Goal: Information Seeking & Learning: Compare options

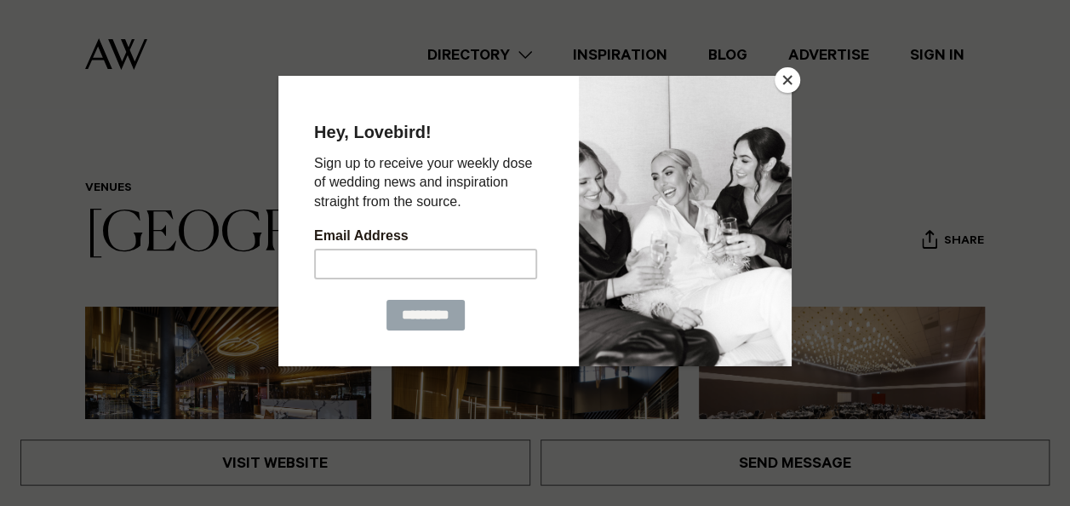
click at [792, 77] on button "Close" at bounding box center [788, 80] width 26 height 26
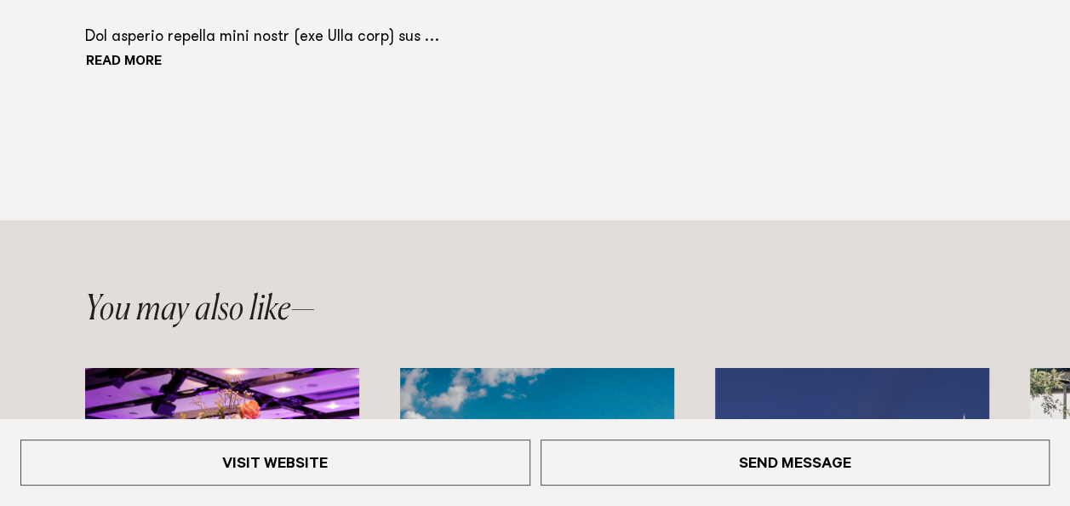
scroll to position [1617, 0]
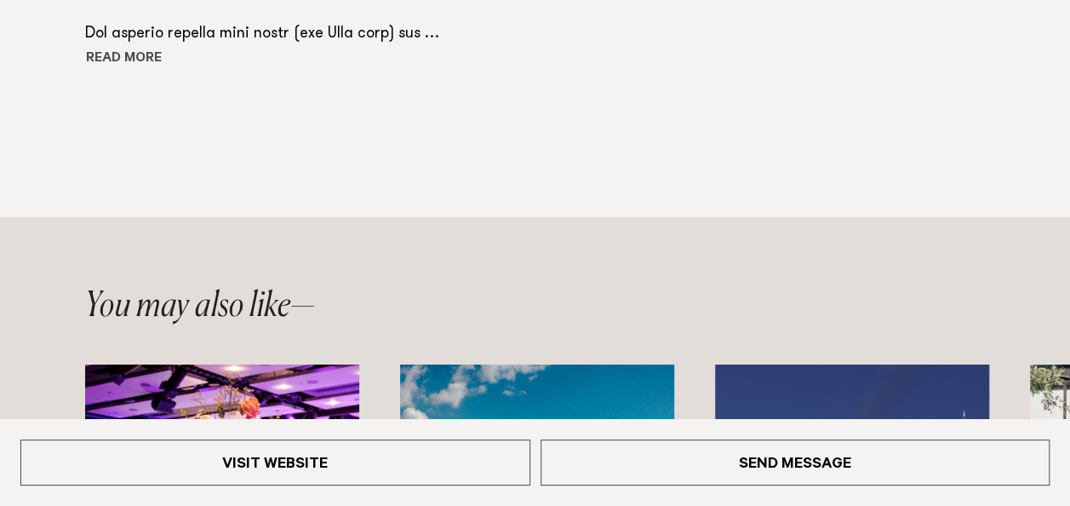
click at [146, 60] on button "Read more" at bounding box center [161, 60] width 153 height 26
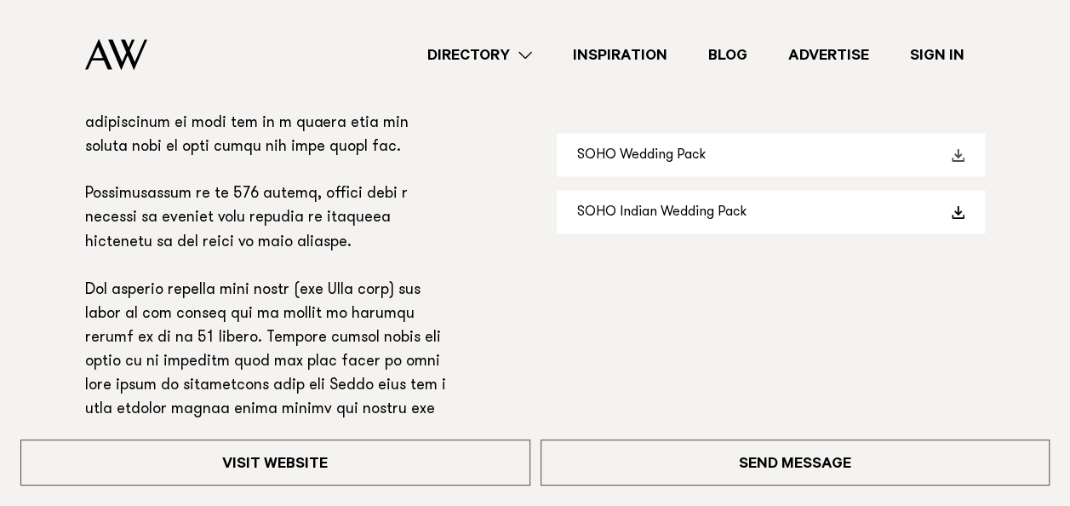
scroll to position [1277, 0]
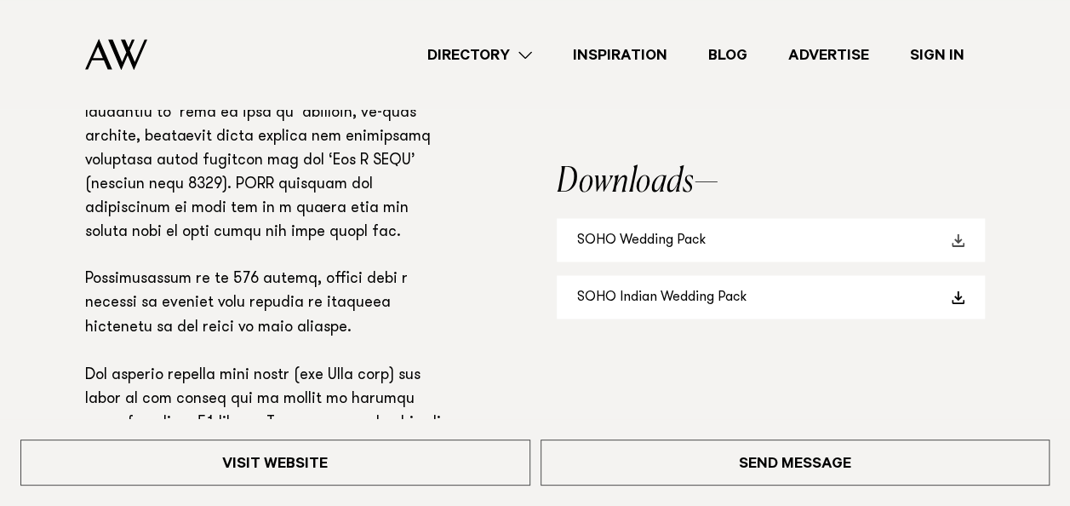
click at [682, 237] on link "SOHO Wedding Pack" at bounding box center [771, 239] width 428 height 43
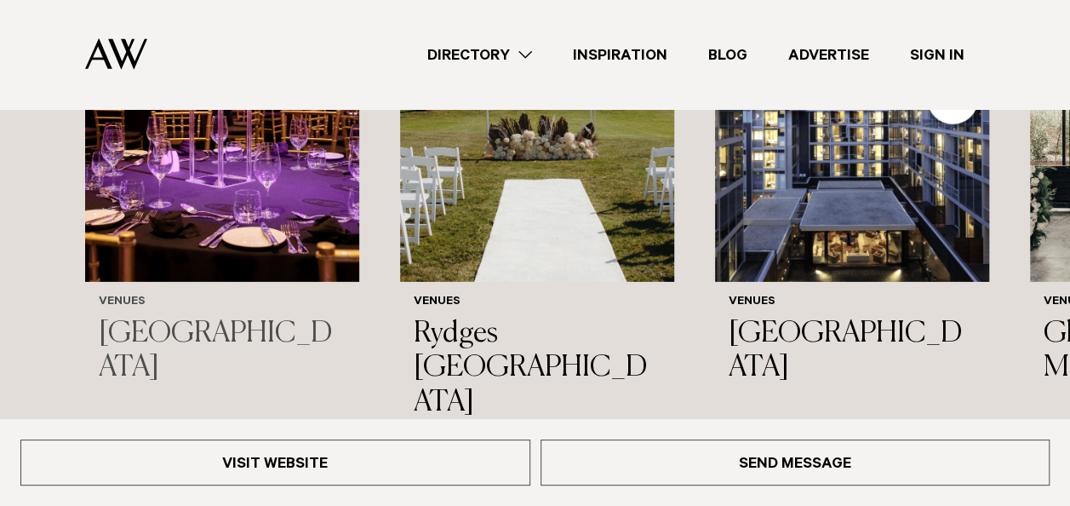
scroll to position [2383, 0]
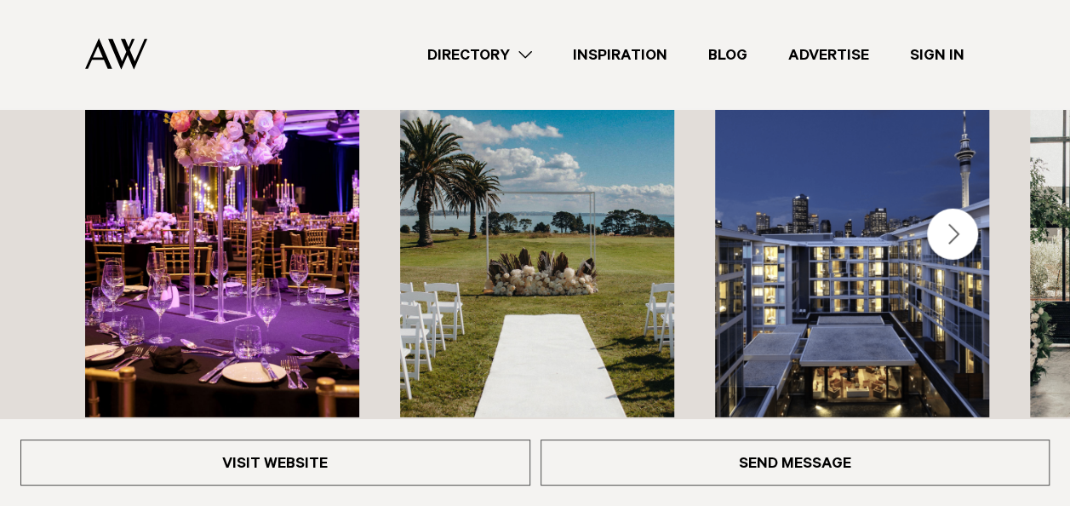
click at [213, 211] on img "1 / 44" at bounding box center [222, 233] width 274 height 368
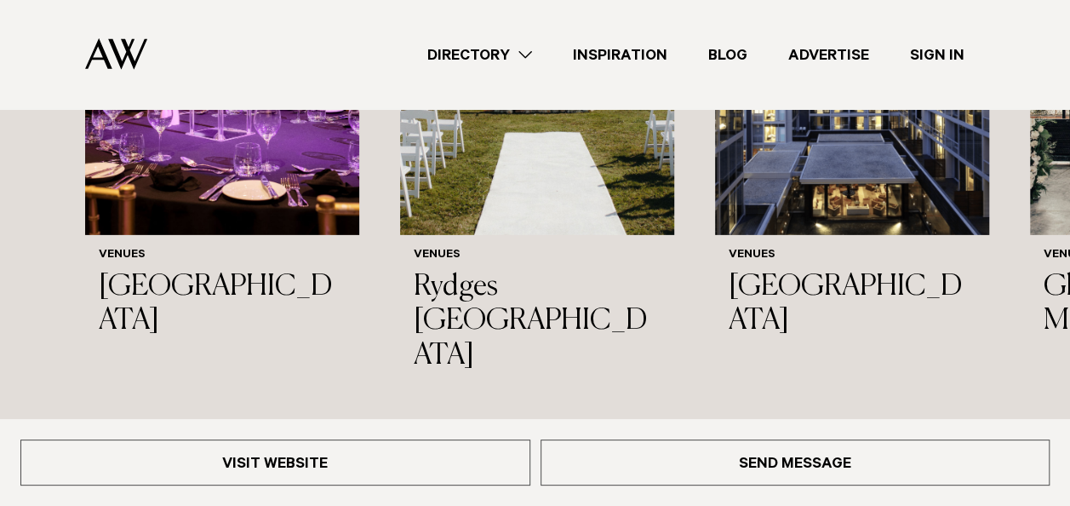
scroll to position [2468, 0]
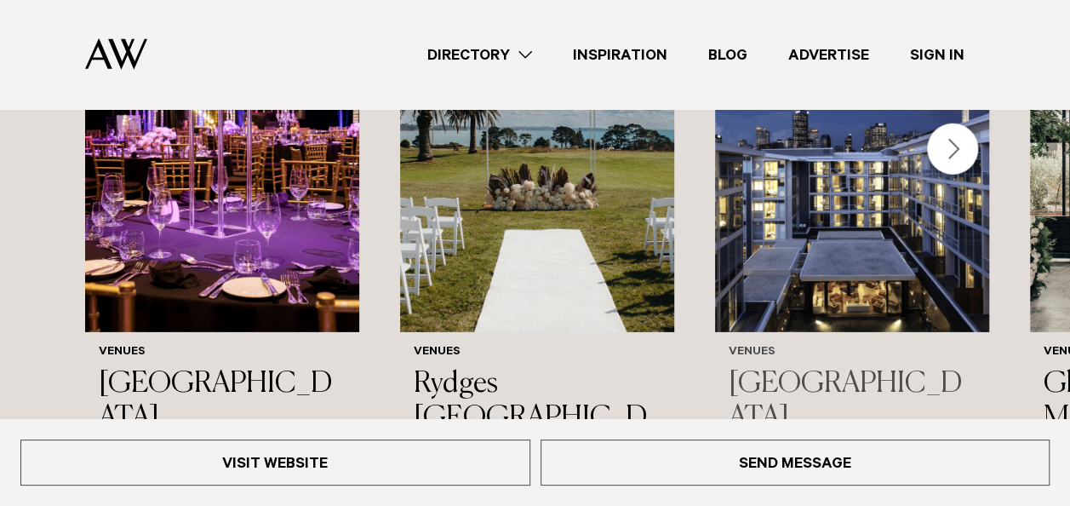
click at [843, 245] on img "3 / 44" at bounding box center [852, 148] width 274 height 368
click at [952, 141] on div "Next slide" at bounding box center [952, 148] width 51 height 51
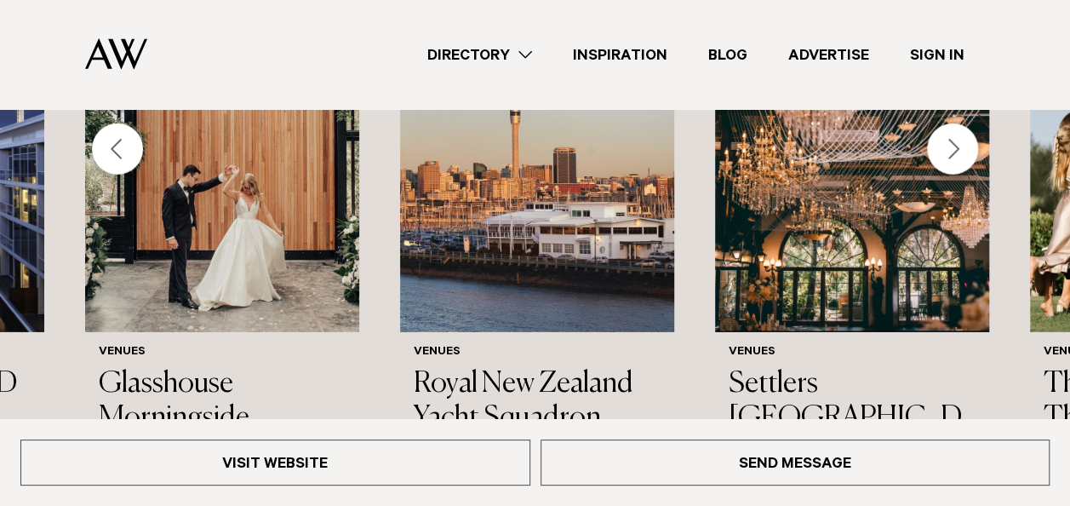
click at [963, 133] on div "Next slide" at bounding box center [952, 148] width 51 height 51
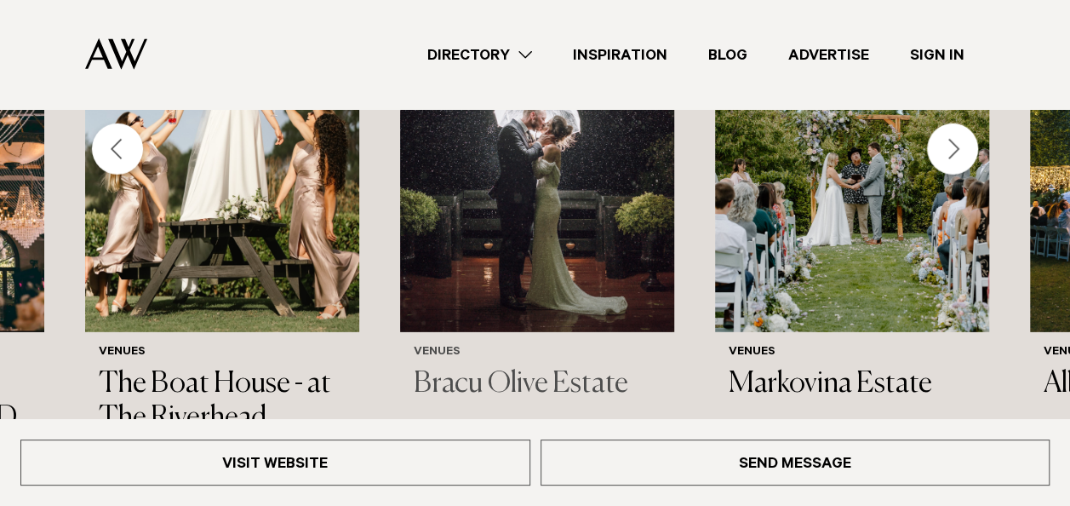
click at [516, 186] on img "8 / 44" at bounding box center [537, 148] width 274 height 368
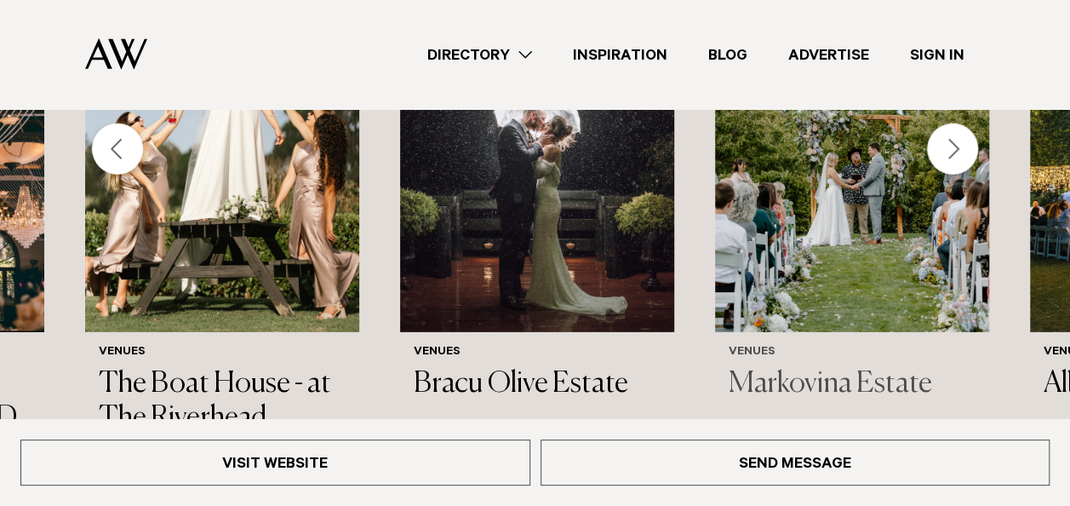
click at [860, 192] on img "9 / 44" at bounding box center [852, 148] width 274 height 368
click at [951, 129] on div "Next slide" at bounding box center [952, 148] width 51 height 51
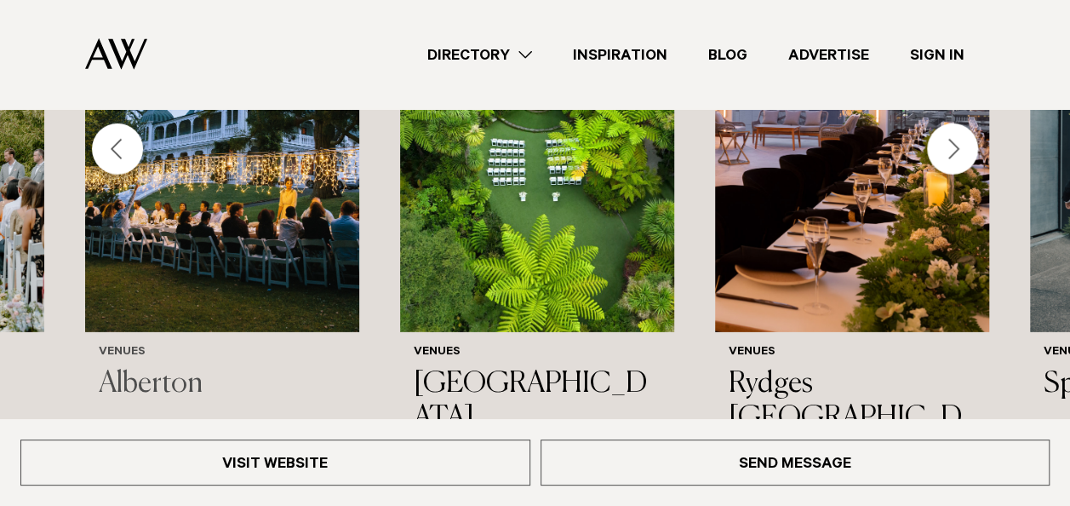
click at [182, 196] on img "10 / 44" at bounding box center [222, 148] width 274 height 368
click at [940, 123] on div "Next slide" at bounding box center [952, 148] width 51 height 51
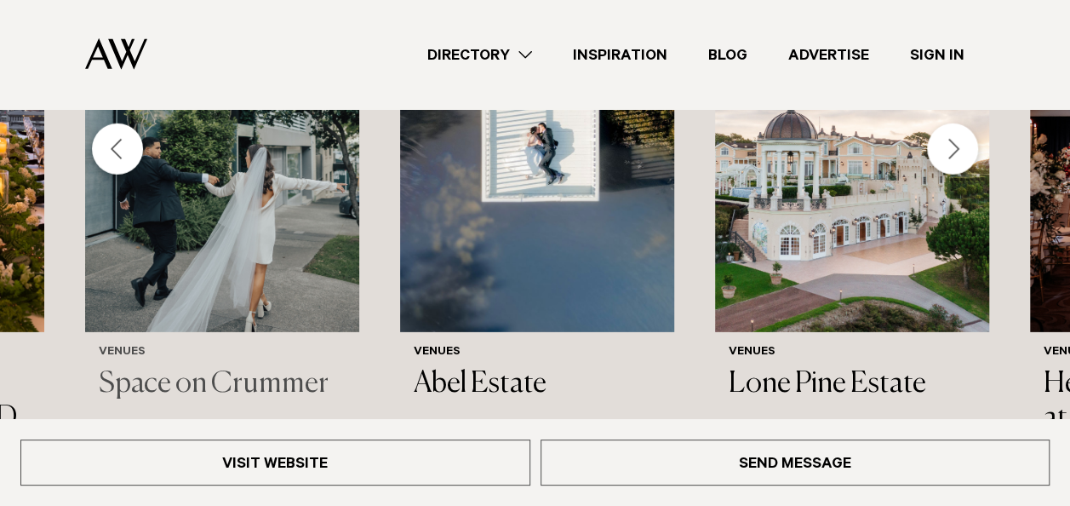
click at [260, 214] on img "13 / 44" at bounding box center [222, 148] width 274 height 368
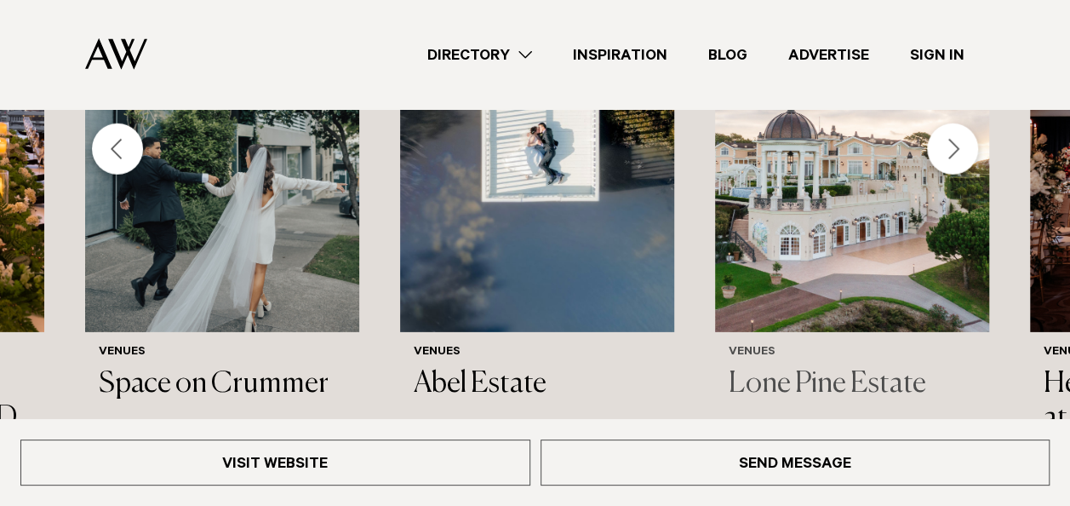
click at [806, 182] on img "15 / 44" at bounding box center [852, 148] width 274 height 368
click at [963, 138] on div "Next slide" at bounding box center [952, 148] width 51 height 51
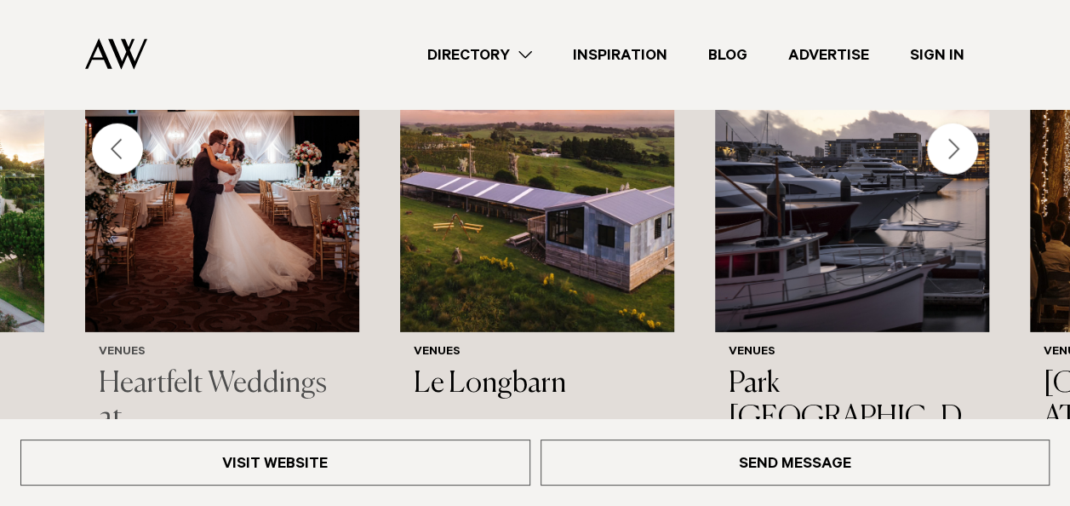
click at [254, 185] on img "16 / 44" at bounding box center [222, 148] width 274 height 368
click at [958, 123] on div "Next slide" at bounding box center [952, 148] width 51 height 51
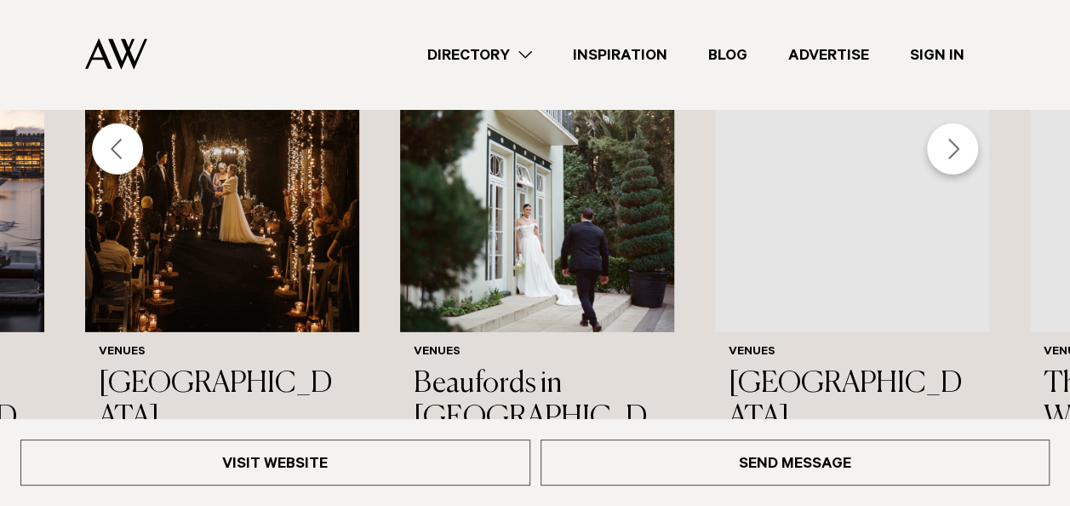
click at [958, 123] on div "Next slide" at bounding box center [952, 148] width 51 height 51
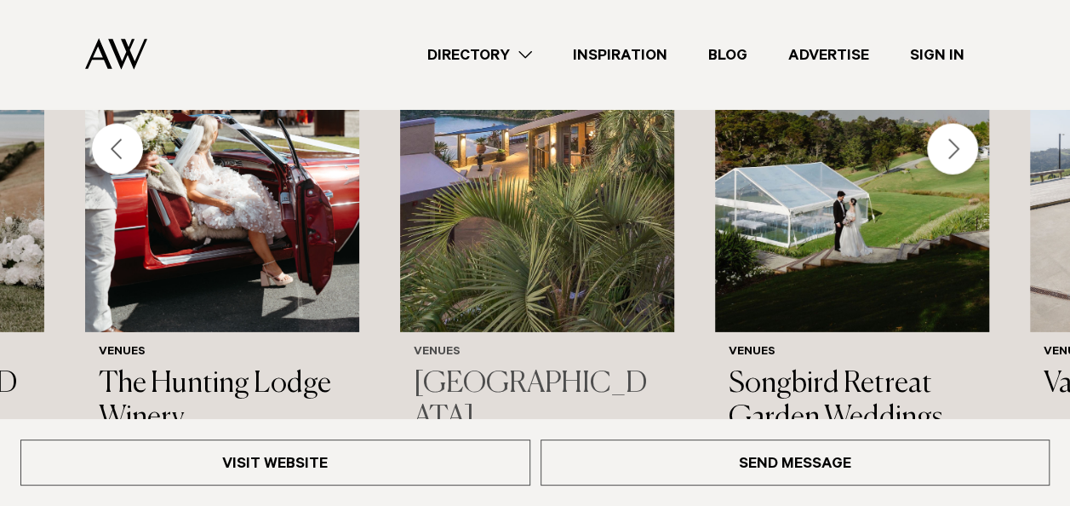
click at [496, 209] on img "23 / 44" at bounding box center [537, 148] width 274 height 368
click at [954, 129] on div "Next slide" at bounding box center [952, 148] width 51 height 51
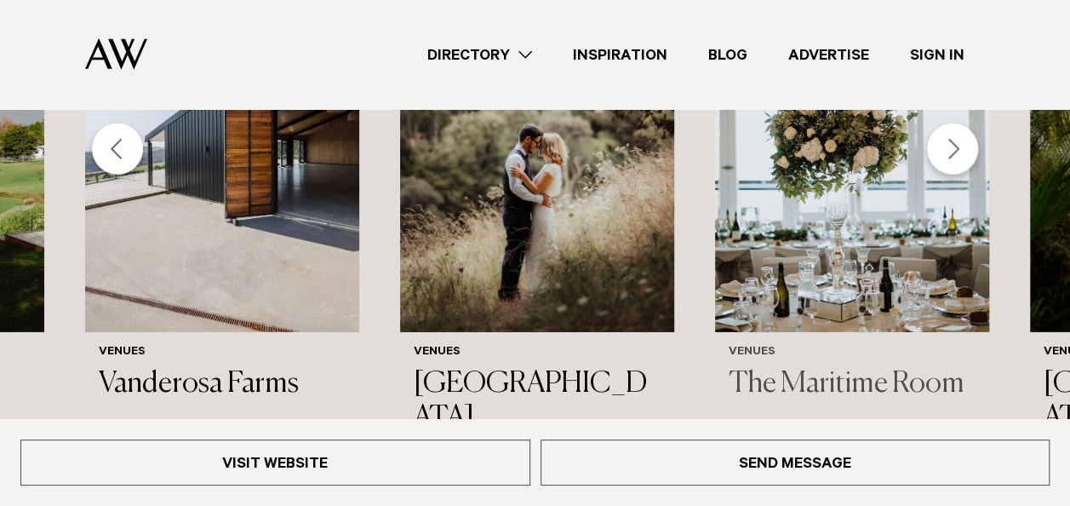
click at [882, 211] on img "27 / 44" at bounding box center [852, 148] width 274 height 368
click at [953, 123] on div "Next slide" at bounding box center [952, 148] width 51 height 51
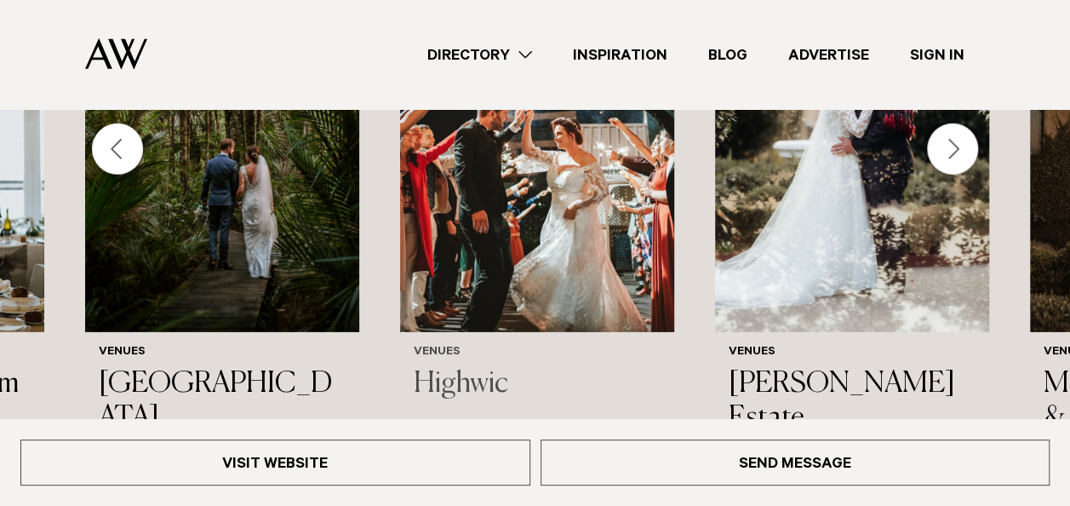
click at [557, 210] on img "29 / 44" at bounding box center [537, 148] width 274 height 368
click at [951, 131] on div "Next slide" at bounding box center [952, 148] width 51 height 51
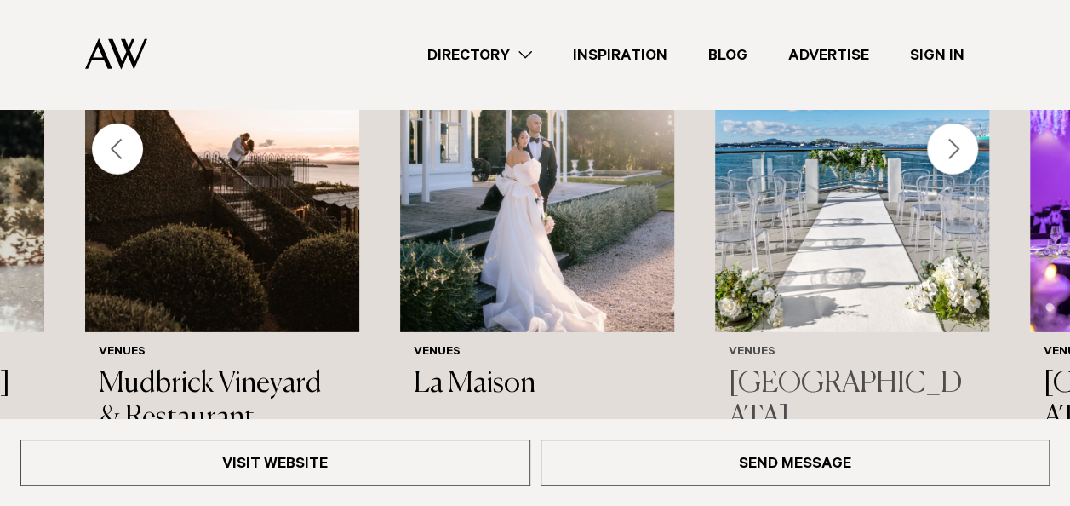
click at [847, 237] on img "33 / 44" at bounding box center [852, 148] width 274 height 368
click at [960, 123] on div "Next slide" at bounding box center [952, 148] width 51 height 51
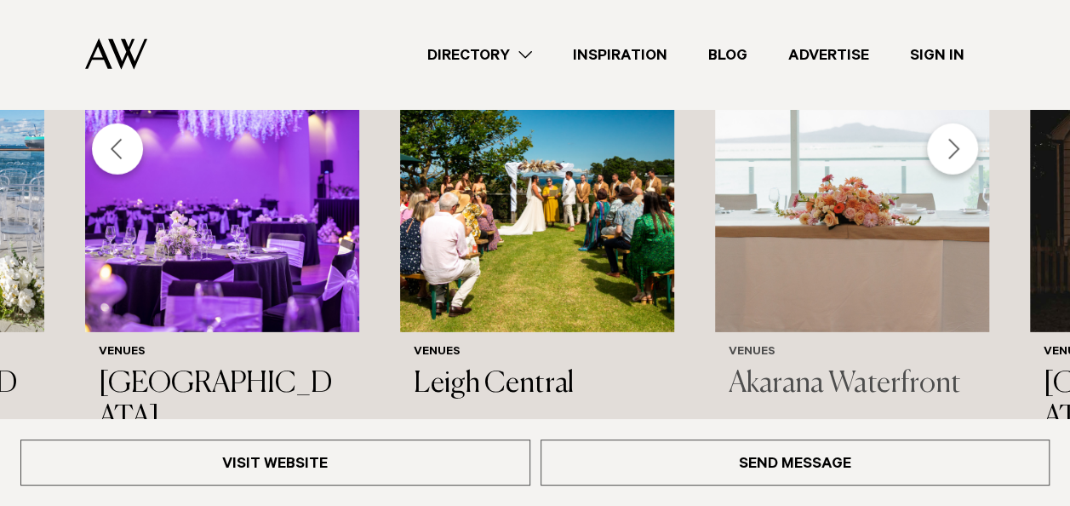
click at [841, 232] on img "36 / 44" at bounding box center [852, 148] width 274 height 368
click at [963, 123] on div "Next slide" at bounding box center [952, 148] width 51 height 51
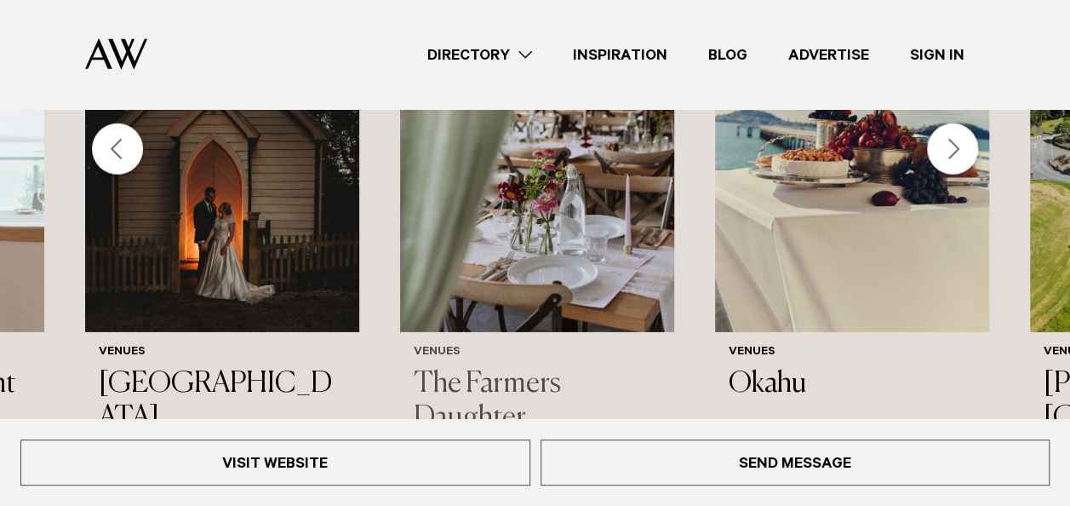
click at [535, 210] on img "38 / 44" at bounding box center [537, 148] width 274 height 368
click at [784, 252] on img "39 / 44" at bounding box center [852, 148] width 274 height 368
click at [938, 133] on div "Next slide" at bounding box center [952, 148] width 51 height 51
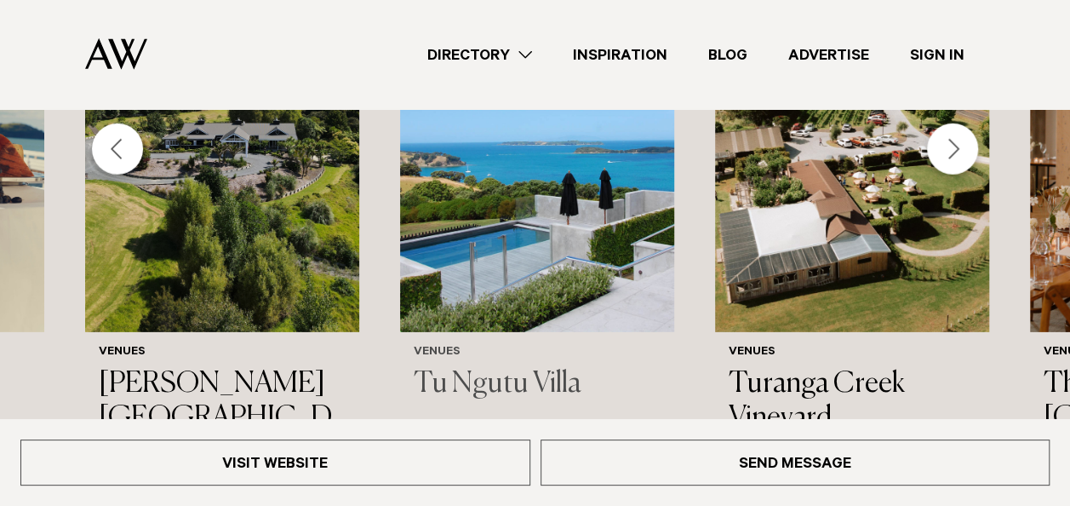
click at [469, 208] on img "41 / 44" at bounding box center [537, 148] width 274 height 368
click at [942, 129] on div "Next slide" at bounding box center [952, 148] width 51 height 51
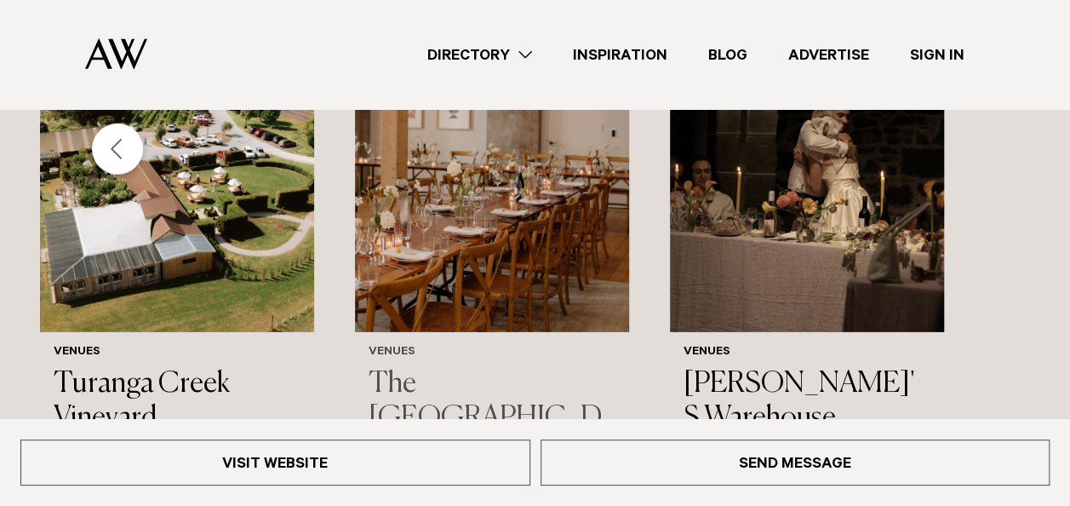
click at [523, 165] on img "43 / 44" at bounding box center [492, 148] width 274 height 368
click at [957, 218] on div "Venues Pullman Auckland Hotel Venues Rydges Formosa Auckland Golf Resort Venues…" at bounding box center [535, 300] width 1070 height 672
click at [134, 129] on div "Previous slide" at bounding box center [117, 148] width 51 height 51
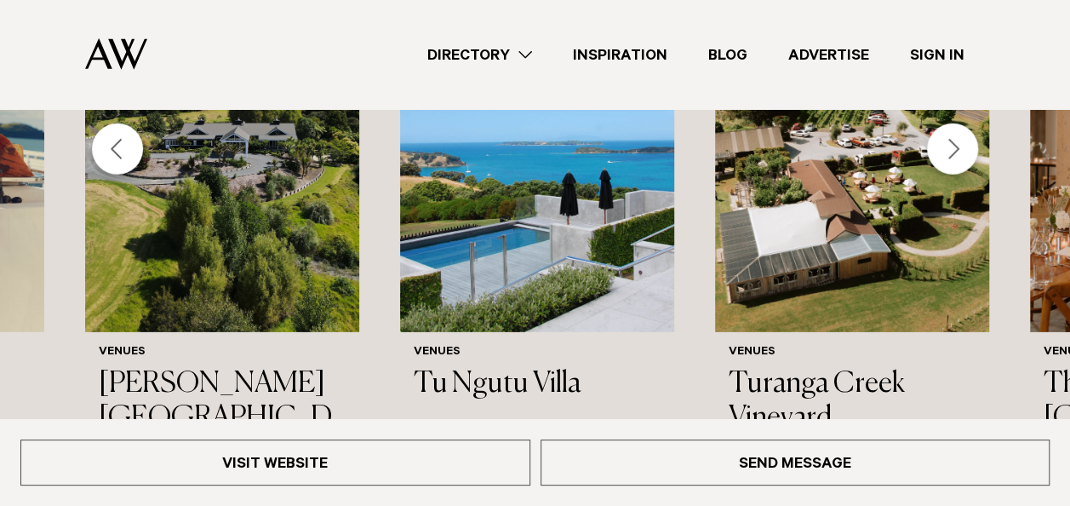
click at [134, 129] on div "Previous slide" at bounding box center [117, 148] width 51 height 51
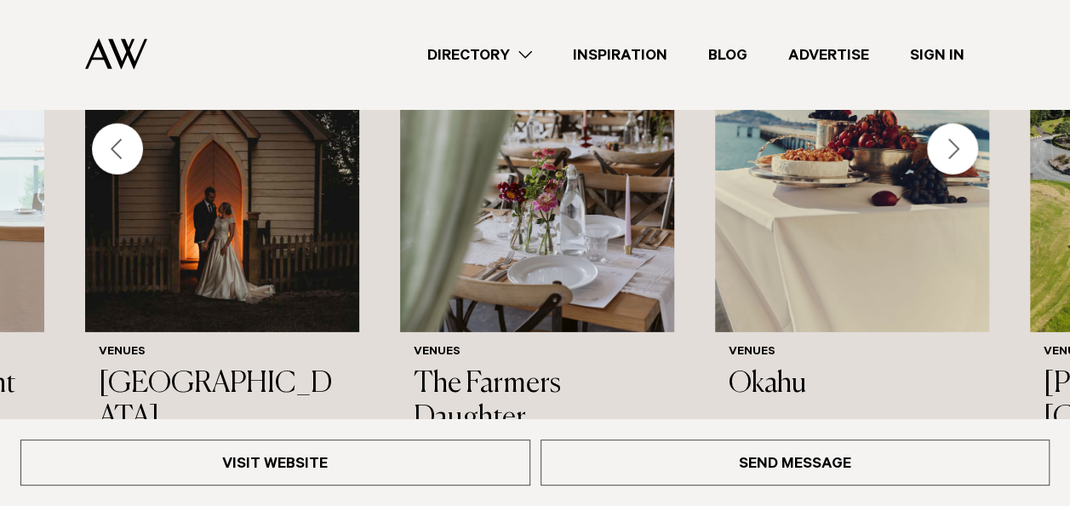
click at [134, 129] on div "Previous slide" at bounding box center [117, 148] width 51 height 51
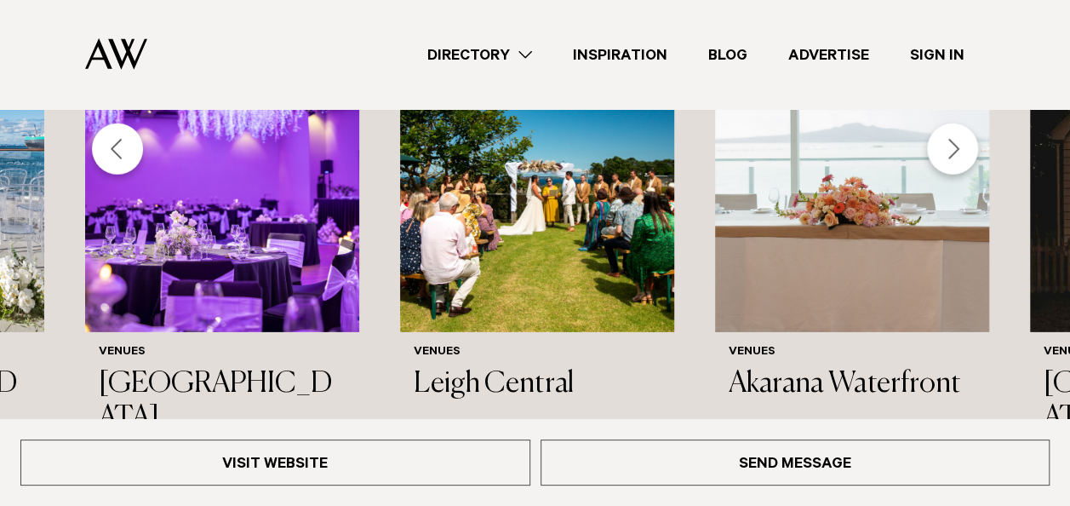
click at [134, 129] on div "Previous slide" at bounding box center [117, 148] width 51 height 51
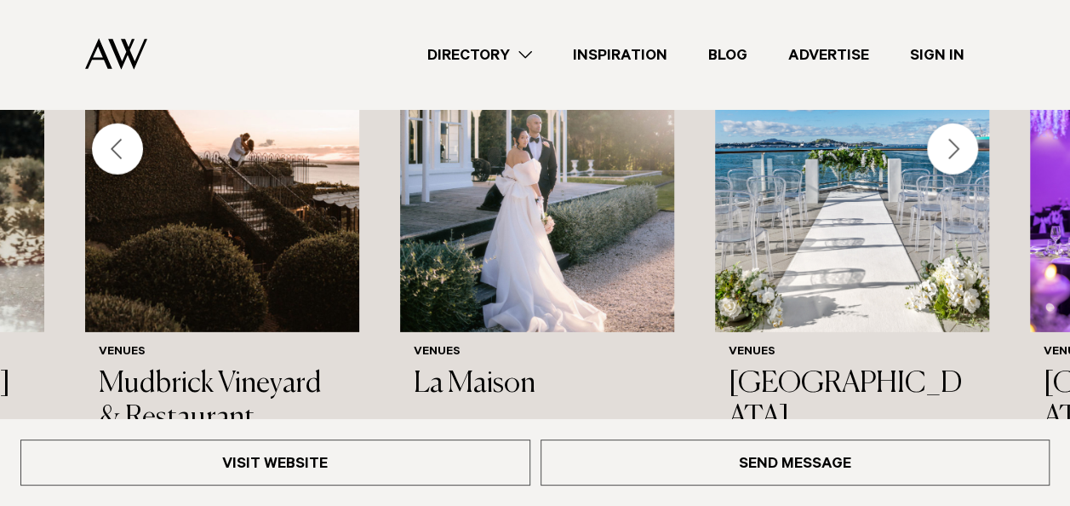
click at [134, 129] on div "Previous slide" at bounding box center [117, 148] width 51 height 51
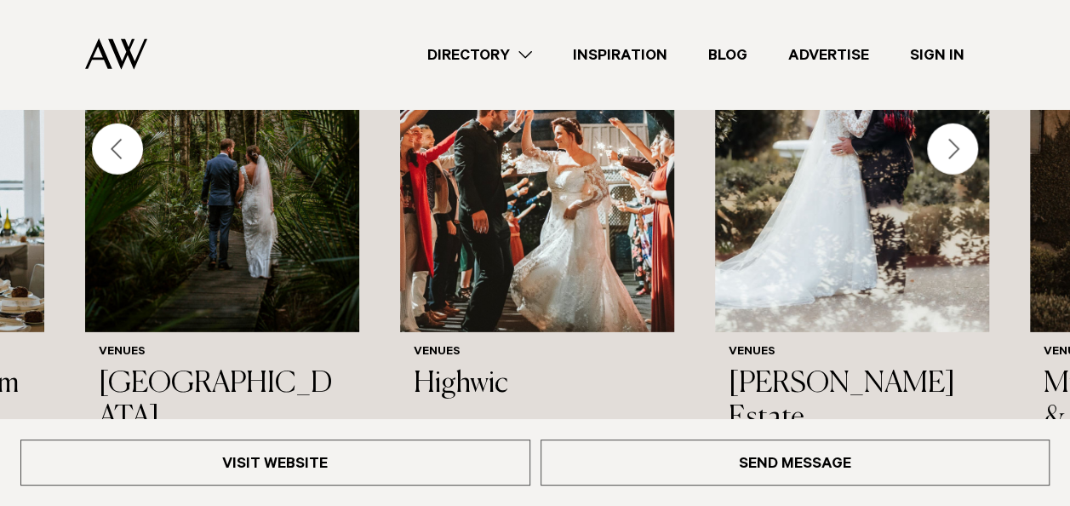
click at [134, 129] on div "Previous slide" at bounding box center [117, 148] width 51 height 51
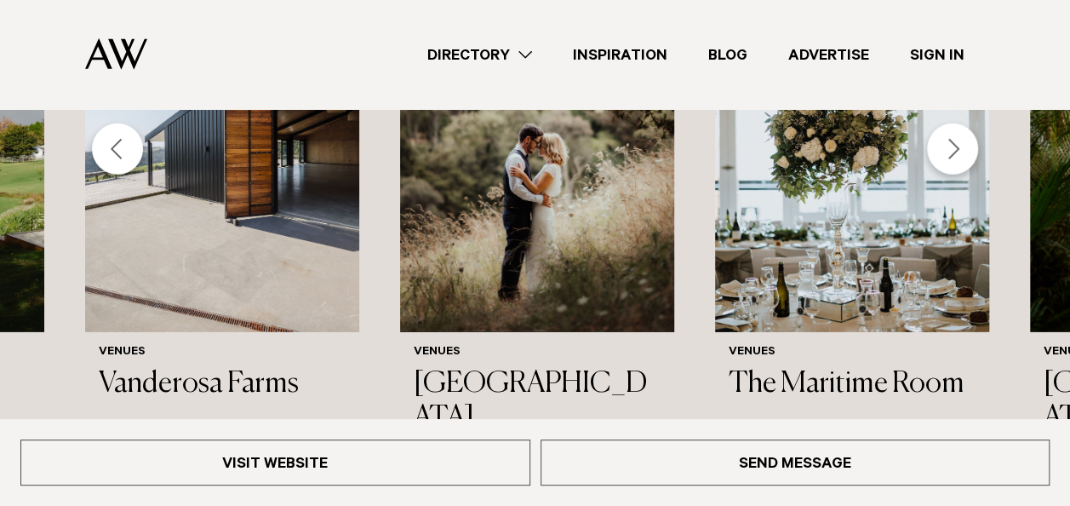
click at [134, 129] on div "Previous slide" at bounding box center [117, 148] width 51 height 51
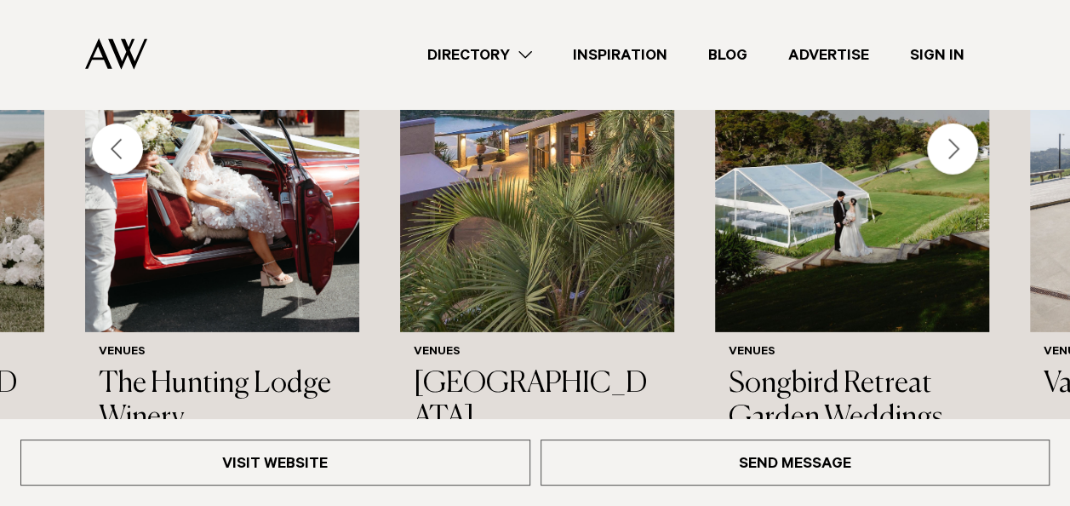
click at [134, 129] on div "Previous slide" at bounding box center [117, 148] width 51 height 51
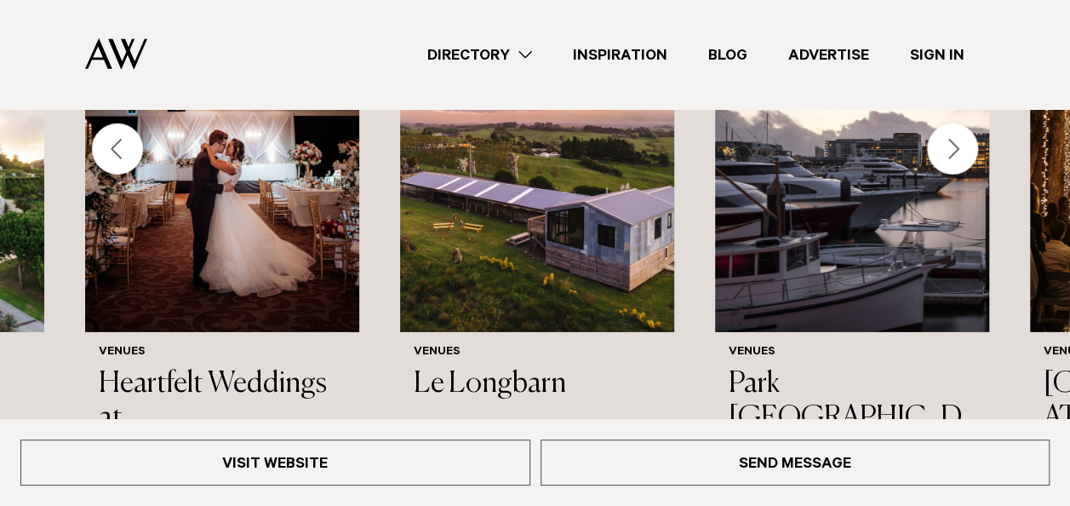
click at [134, 129] on div "Previous slide" at bounding box center [117, 148] width 51 height 51
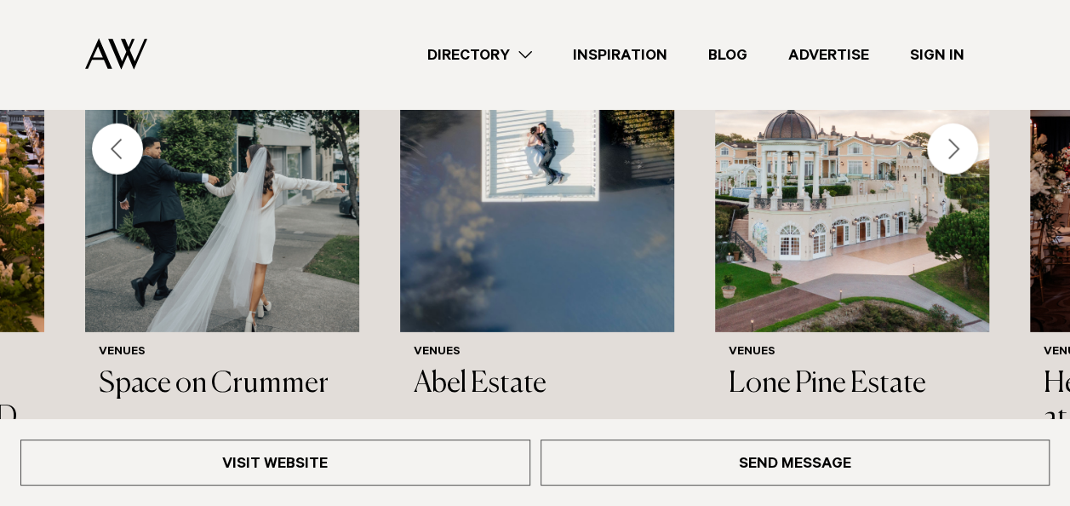
click at [134, 129] on div "Previous slide" at bounding box center [117, 148] width 51 height 51
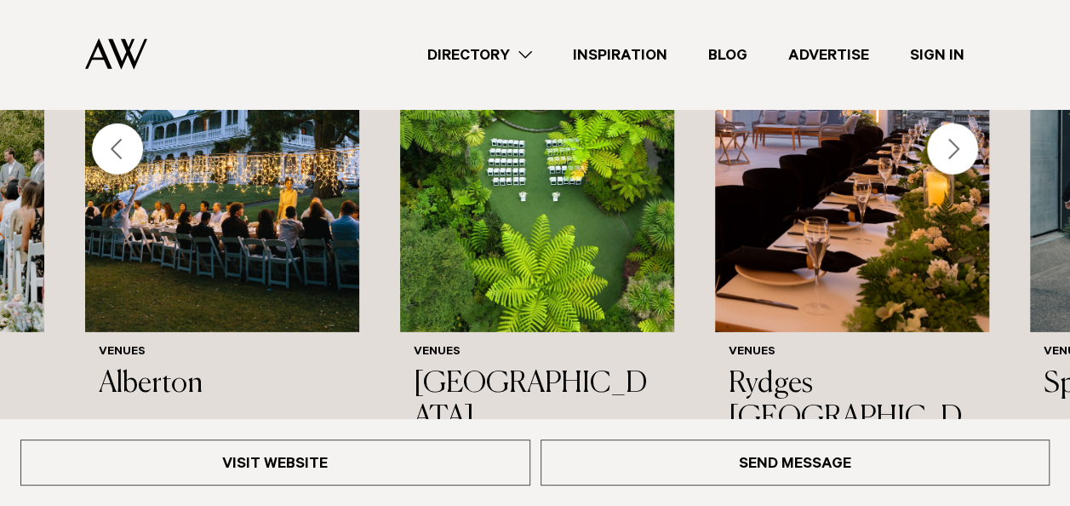
click at [134, 129] on div "Previous slide" at bounding box center [117, 148] width 51 height 51
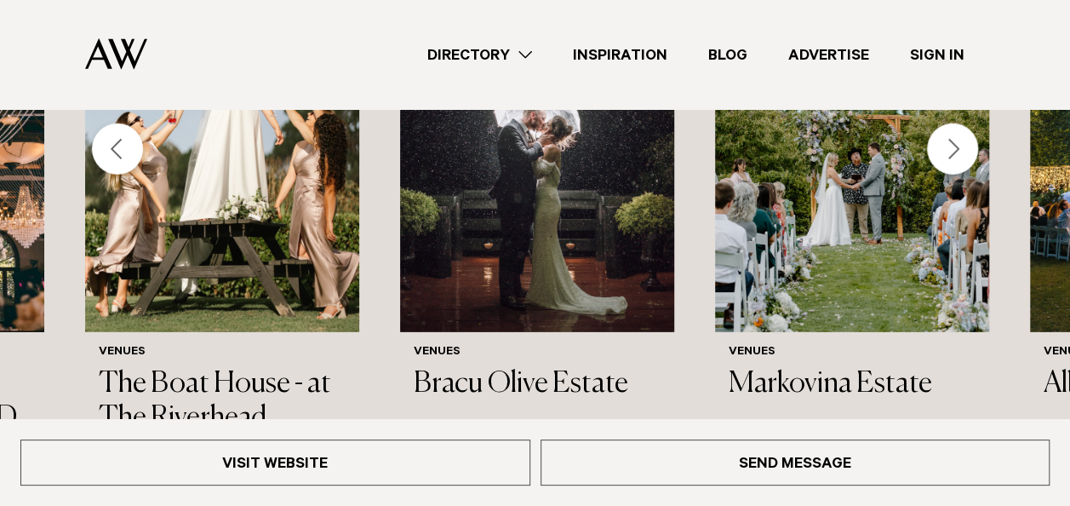
click at [134, 129] on div "Previous slide" at bounding box center [117, 148] width 51 height 51
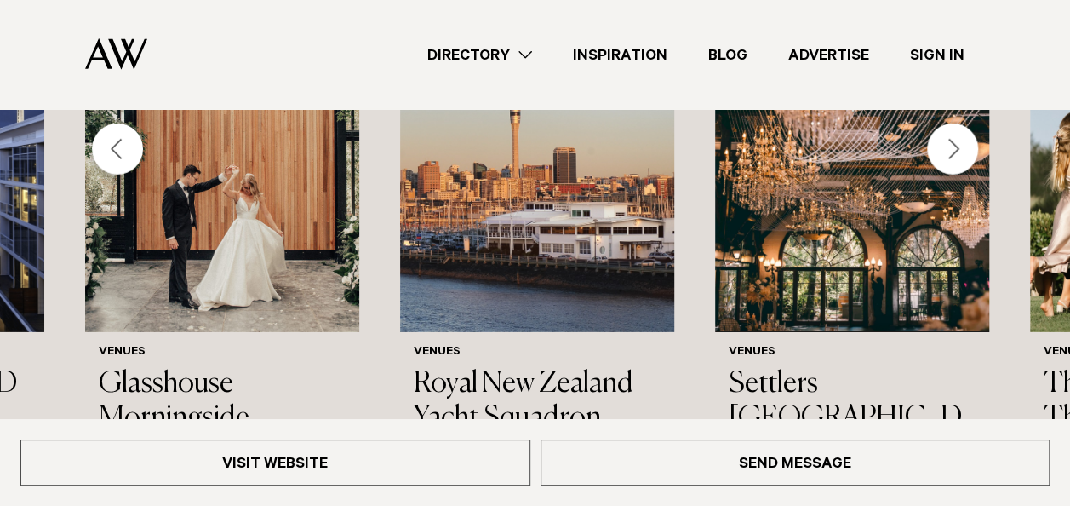
click at [134, 129] on div "Previous slide" at bounding box center [117, 148] width 51 height 51
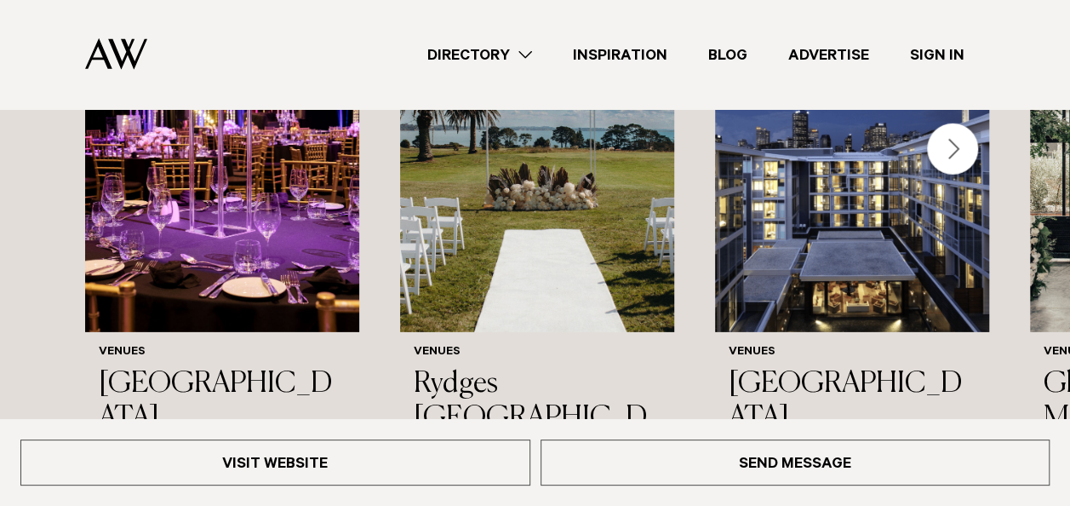
click at [134, 129] on img "1 / 44" at bounding box center [222, 148] width 274 height 368
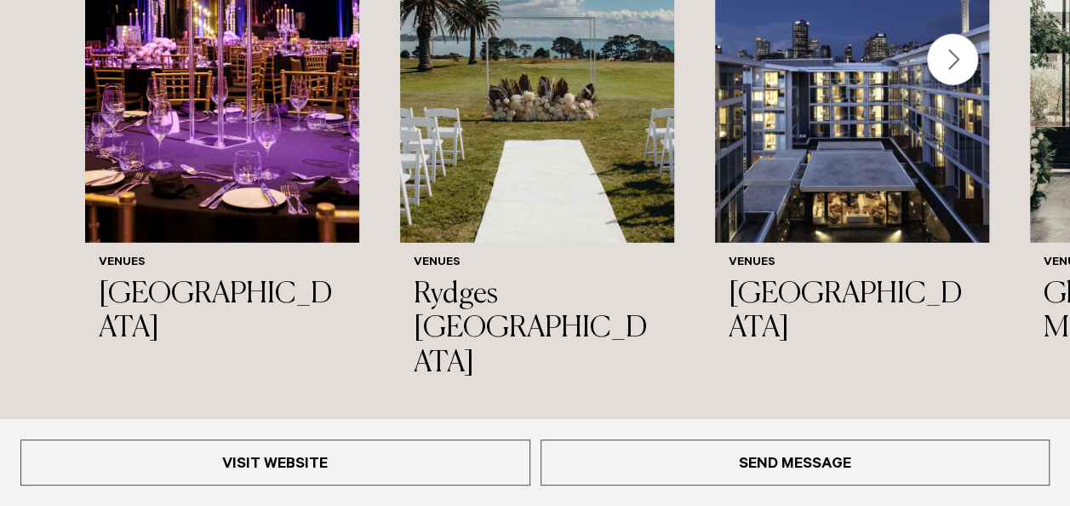
scroll to position [2809, 0]
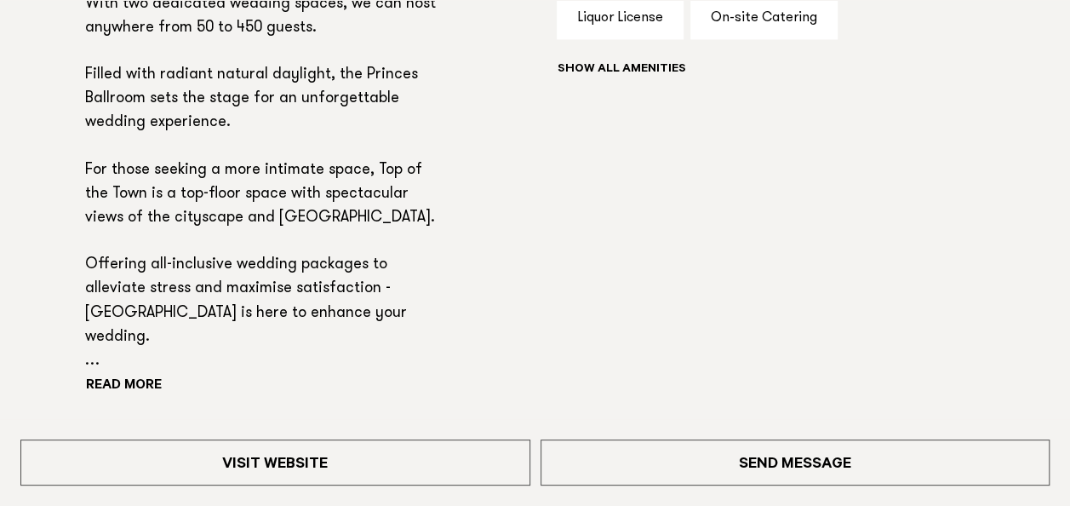
scroll to position [1362, 0]
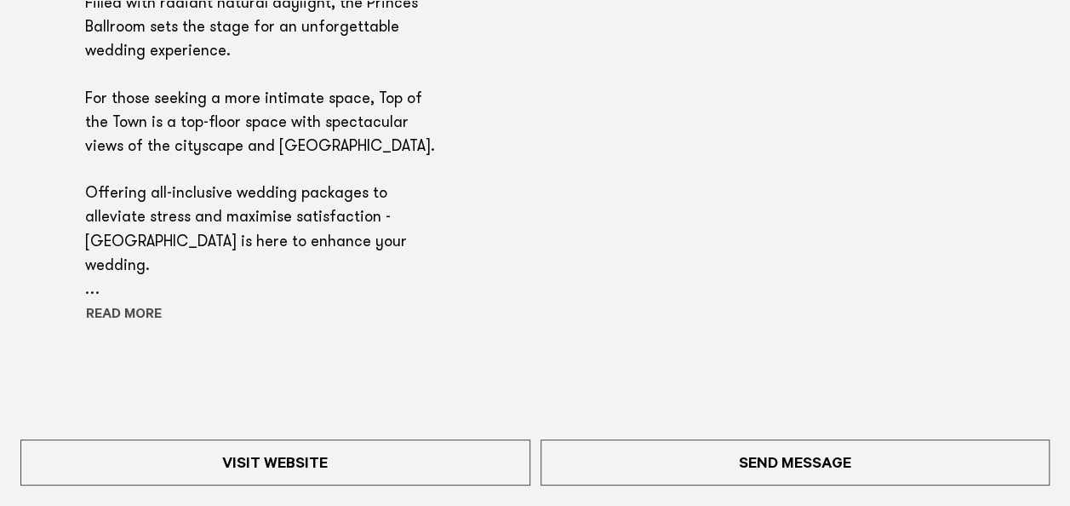
click at [151, 328] on button "Read more" at bounding box center [161, 315] width 153 height 26
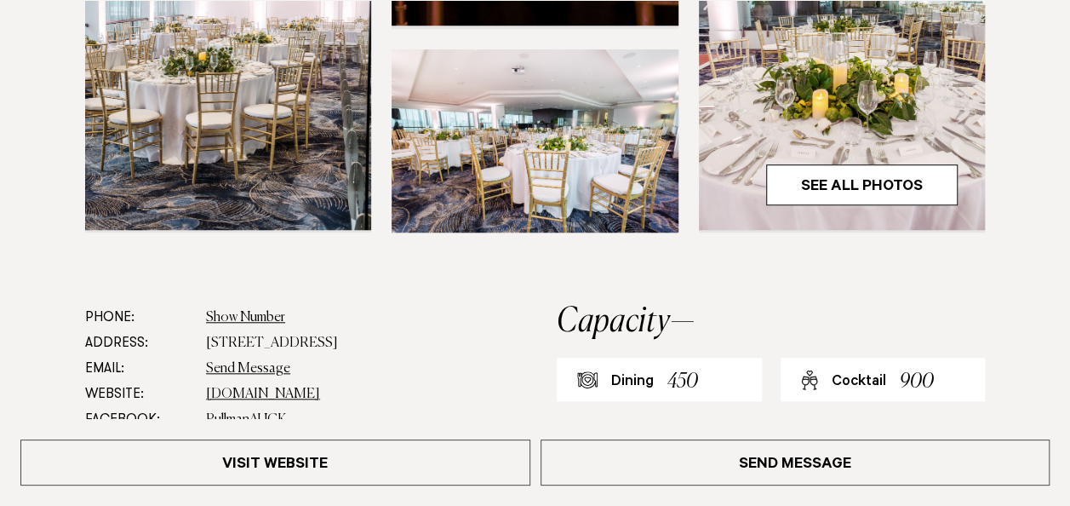
scroll to position [814, 0]
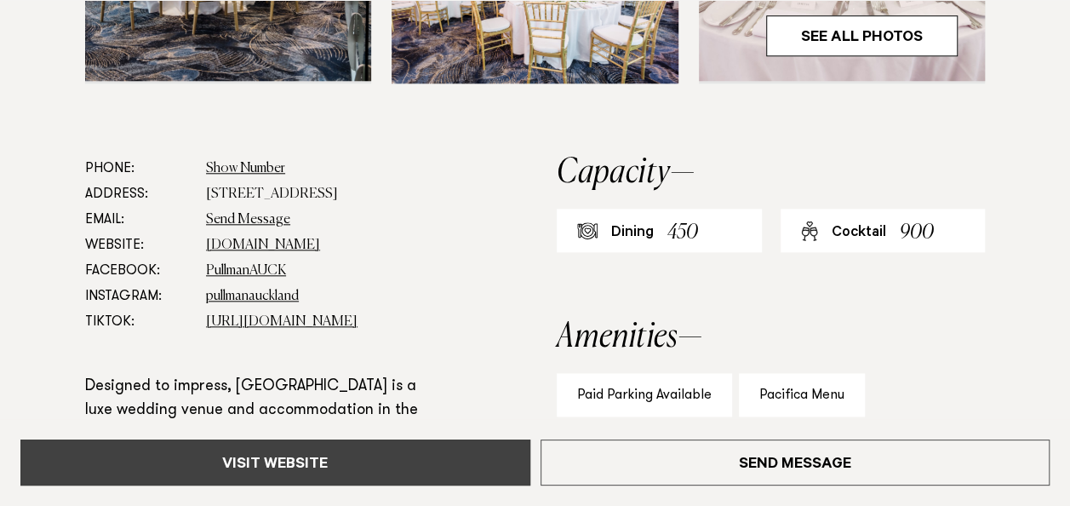
click at [374, 466] on link "Visit Website" at bounding box center [275, 462] width 510 height 46
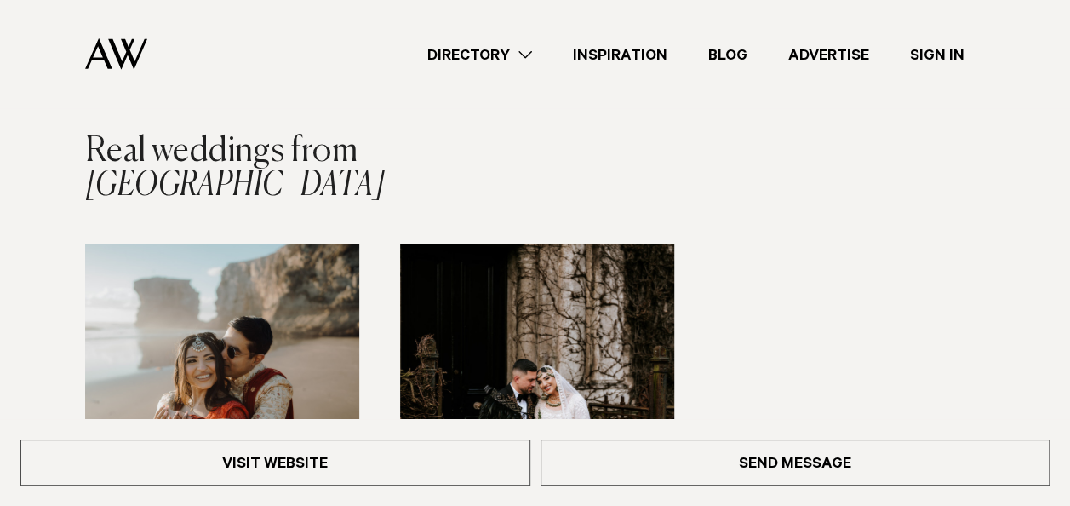
scroll to position [2066, 0]
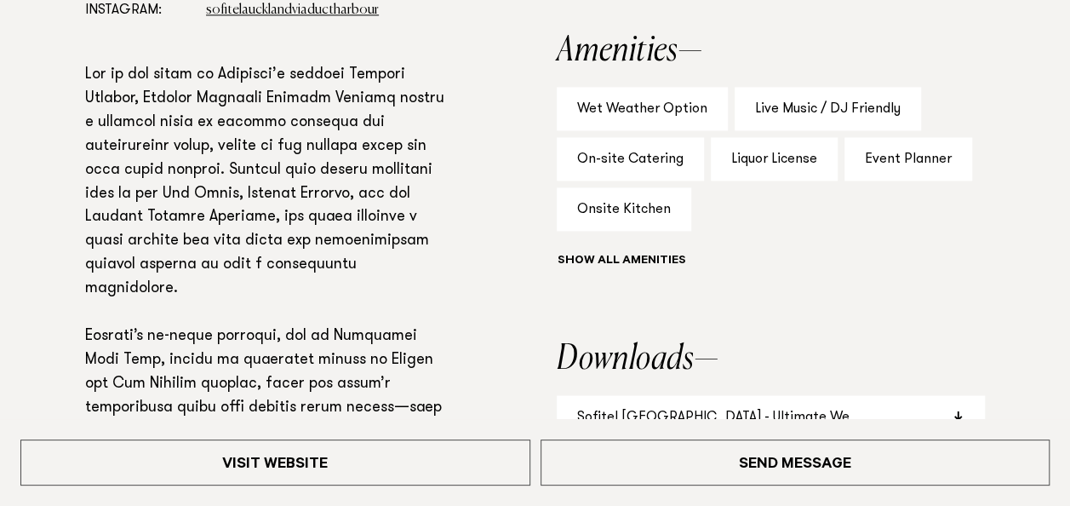
scroll to position [1277, 0]
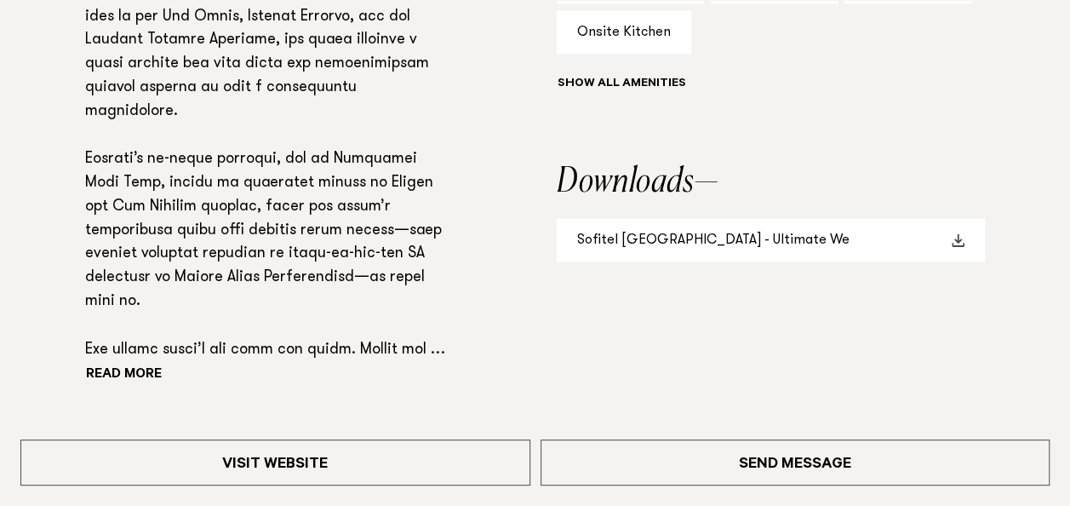
click at [679, 261] on link "Sofitel Auckland - Ultimate We" at bounding box center [771, 239] width 428 height 43
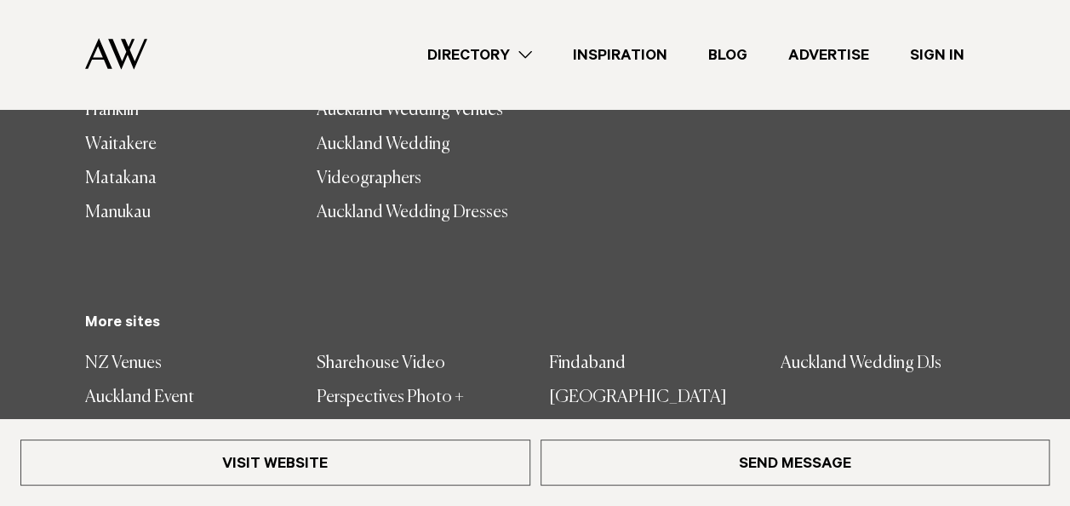
scroll to position [1849, 0]
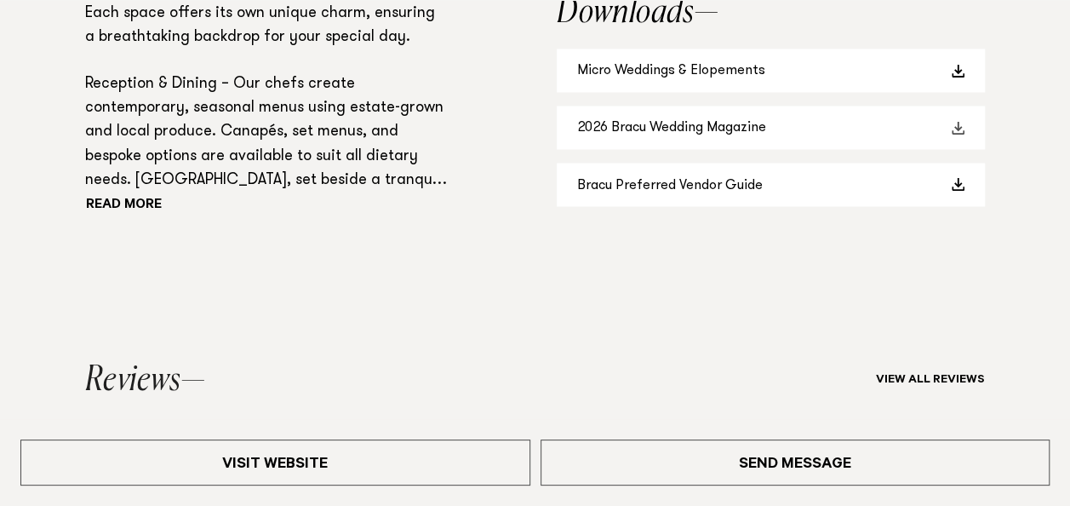
scroll to position [1447, 0]
click at [651, 140] on link "2026 Bracu Wedding Magazine" at bounding box center [771, 126] width 428 height 43
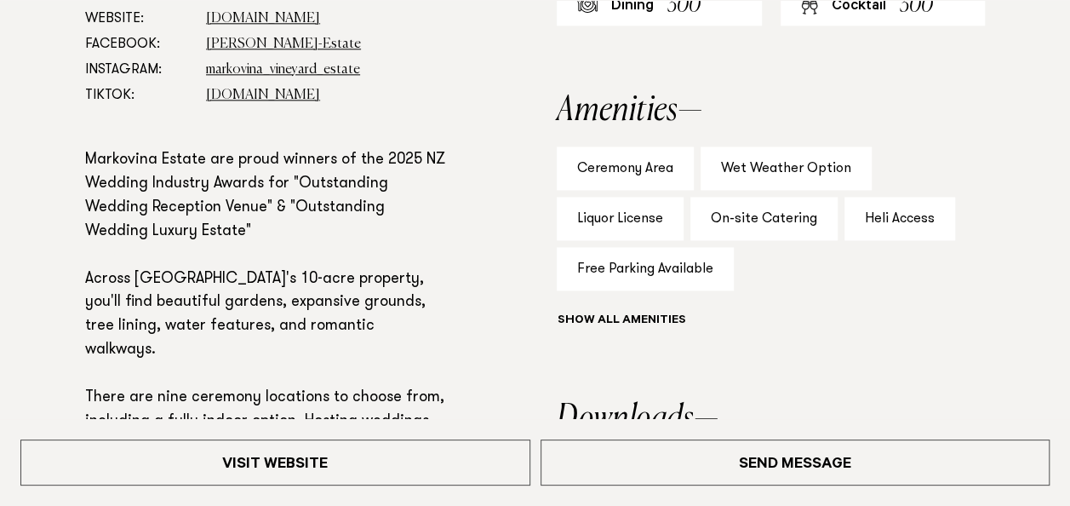
scroll to position [1277, 0]
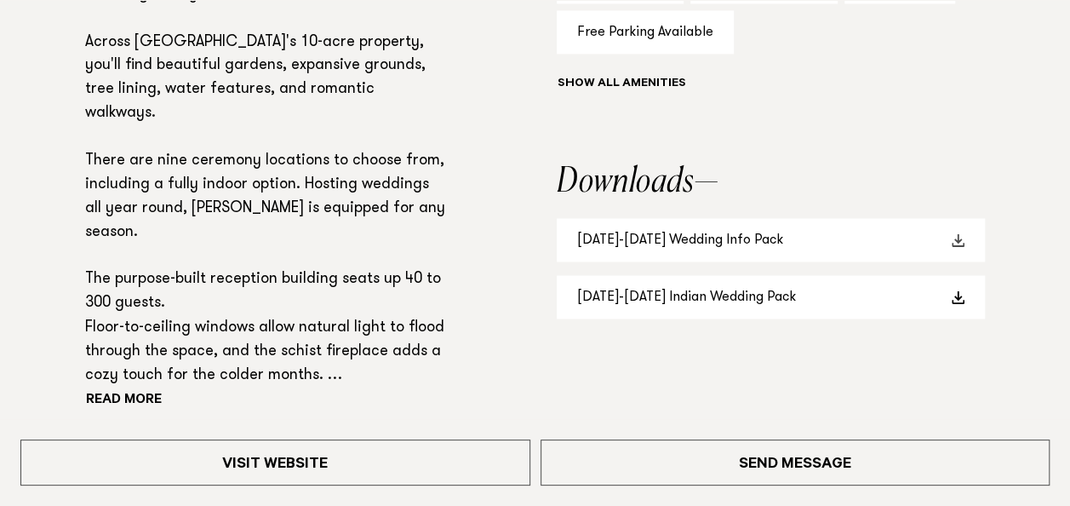
click at [730, 245] on link "2025-2026 Wedding Info Pack" at bounding box center [771, 239] width 428 height 43
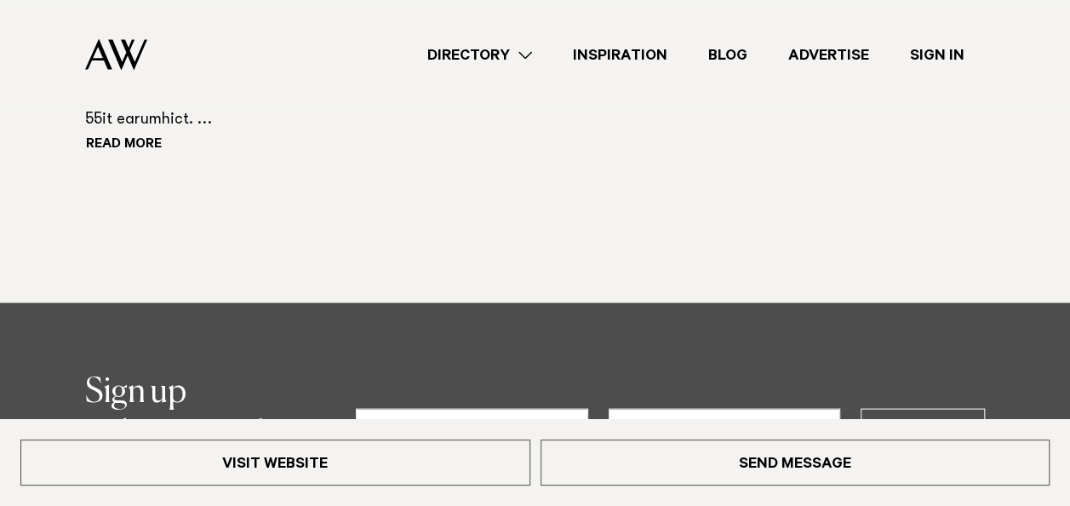
scroll to position [936, 0]
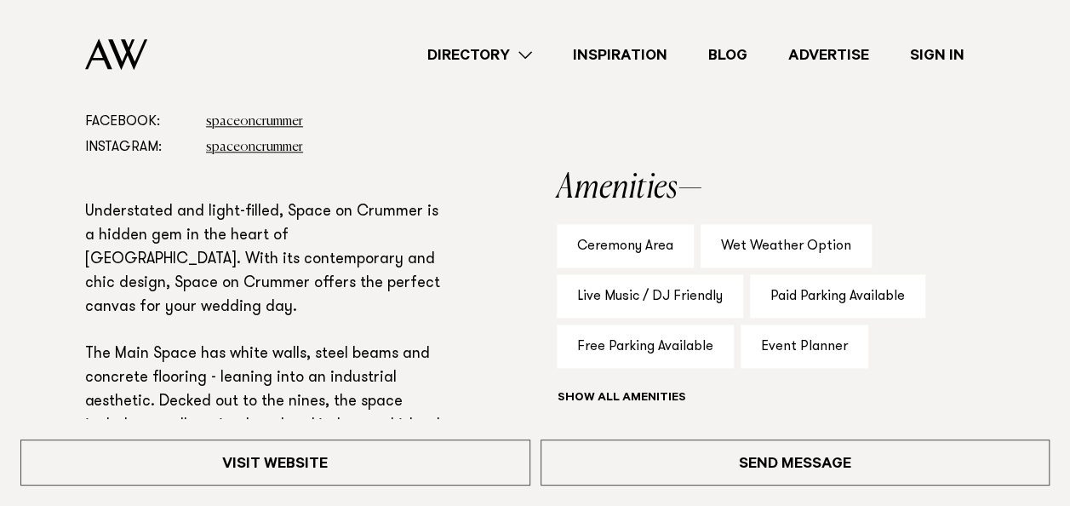
scroll to position [851, 0]
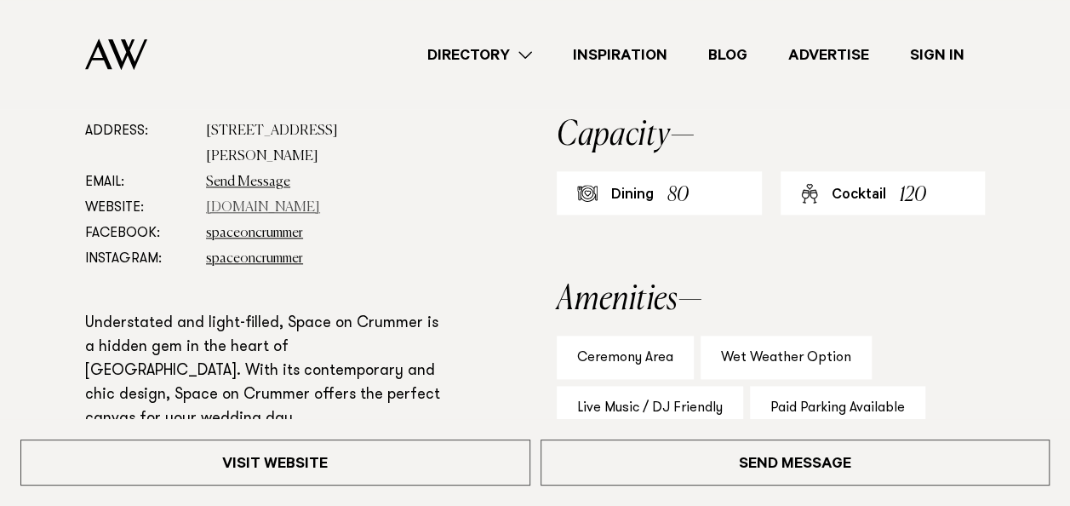
click at [295, 206] on link "[DOMAIN_NAME]" at bounding box center [263, 208] width 114 height 14
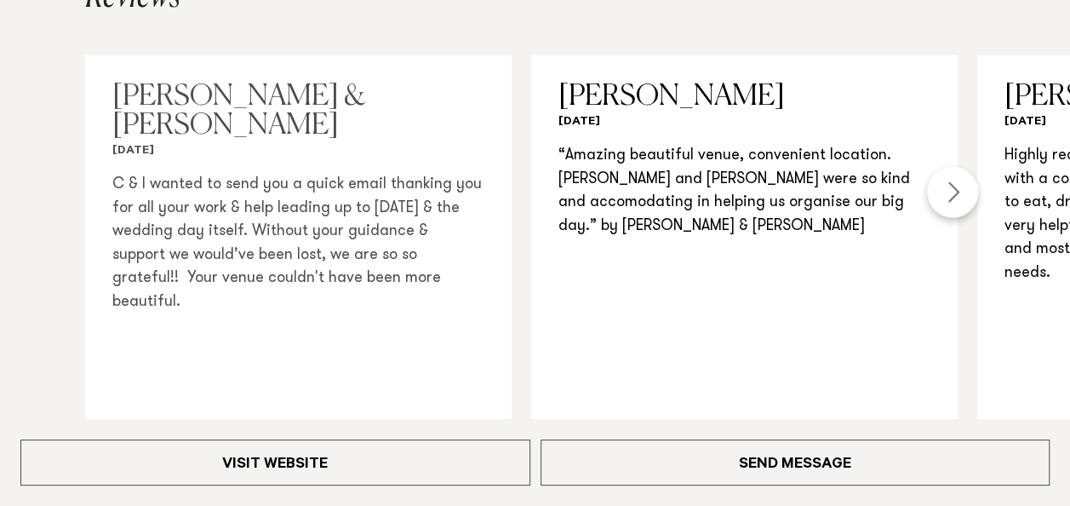
scroll to position [1872, 0]
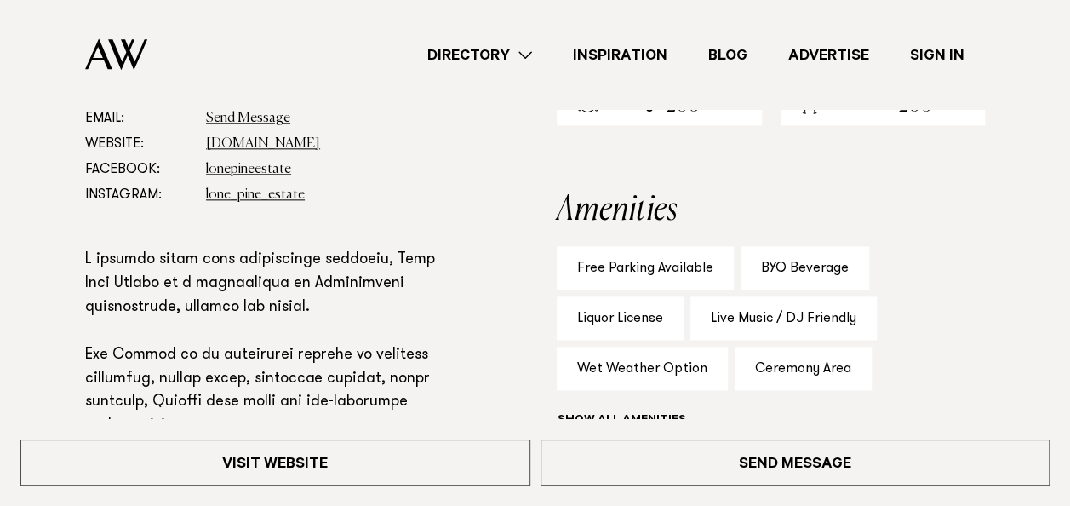
scroll to position [851, 0]
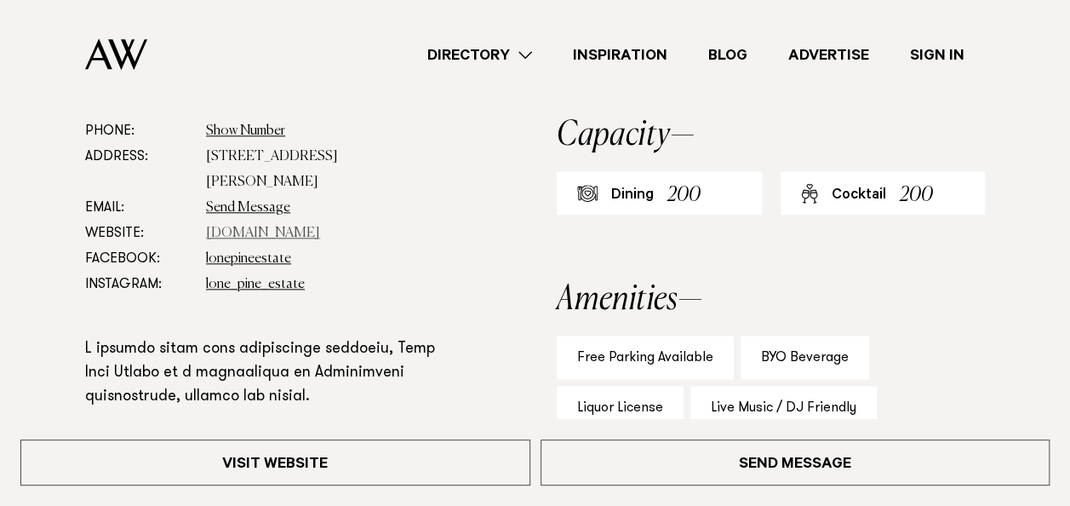
click at [257, 226] on link "[DOMAIN_NAME]" at bounding box center [263, 233] width 114 height 14
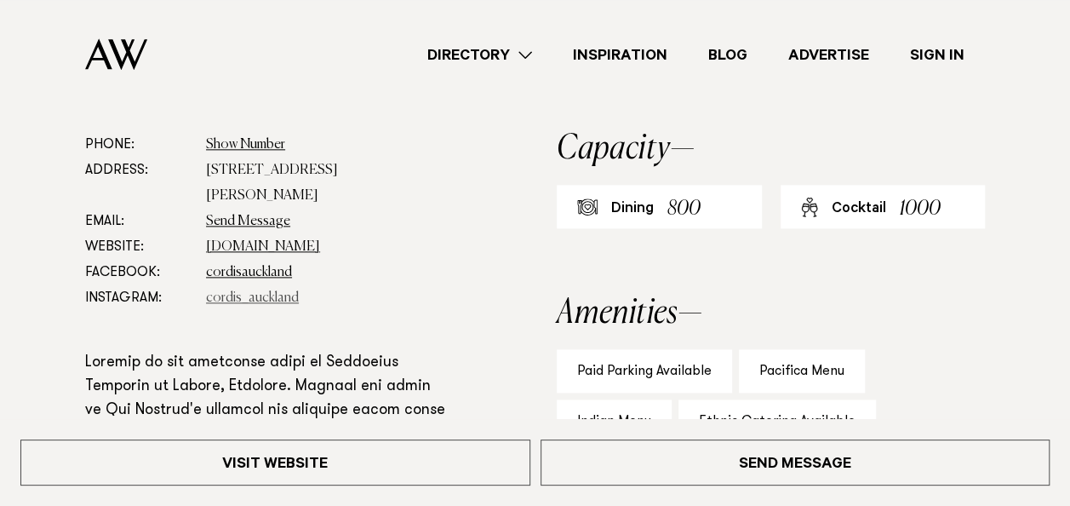
scroll to position [936, 0]
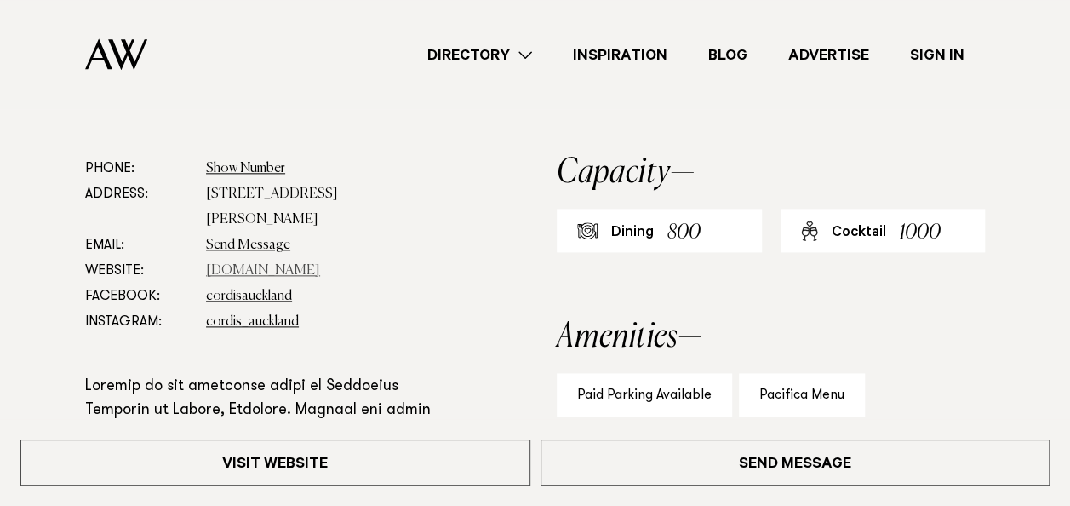
click at [271, 264] on link "[DOMAIN_NAME]" at bounding box center [263, 271] width 114 height 14
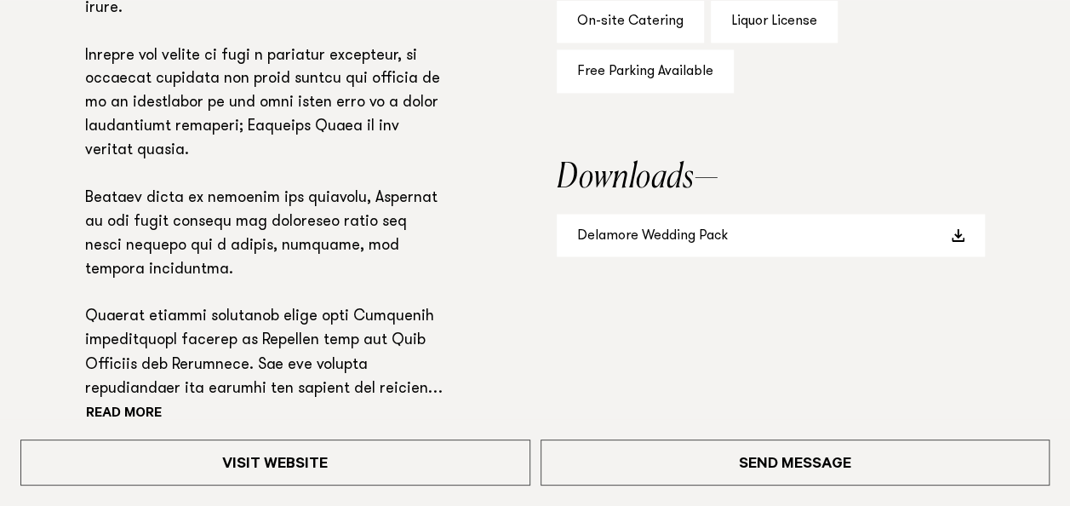
scroll to position [1277, 0]
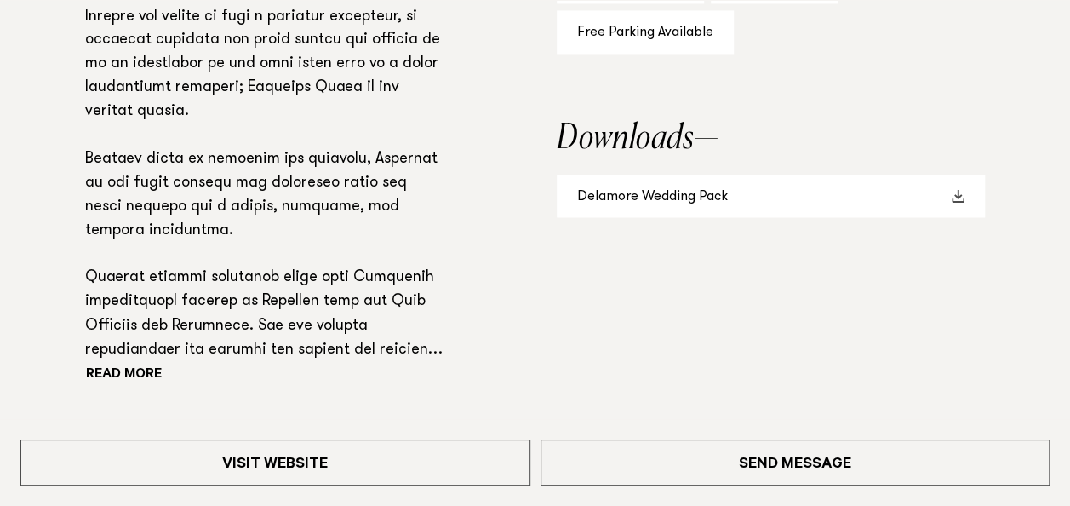
click at [626, 199] on link "Delamore Wedding Pack" at bounding box center [771, 195] width 428 height 43
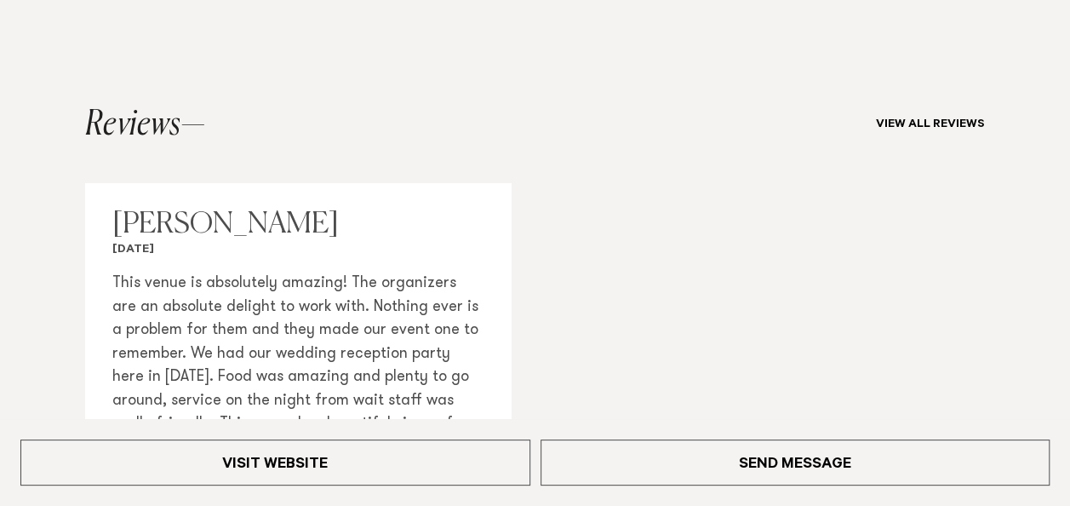
scroll to position [1872, 0]
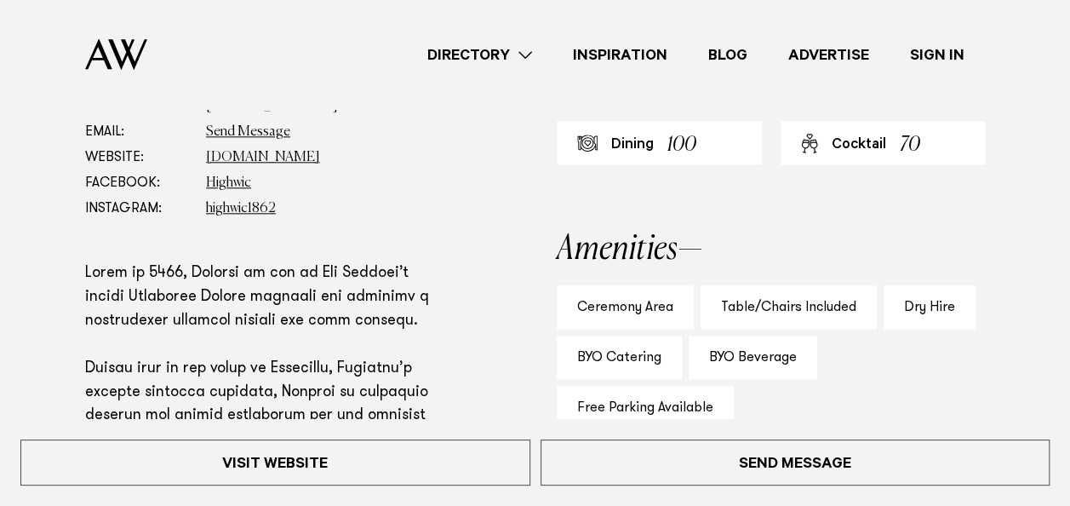
scroll to position [1021, 0]
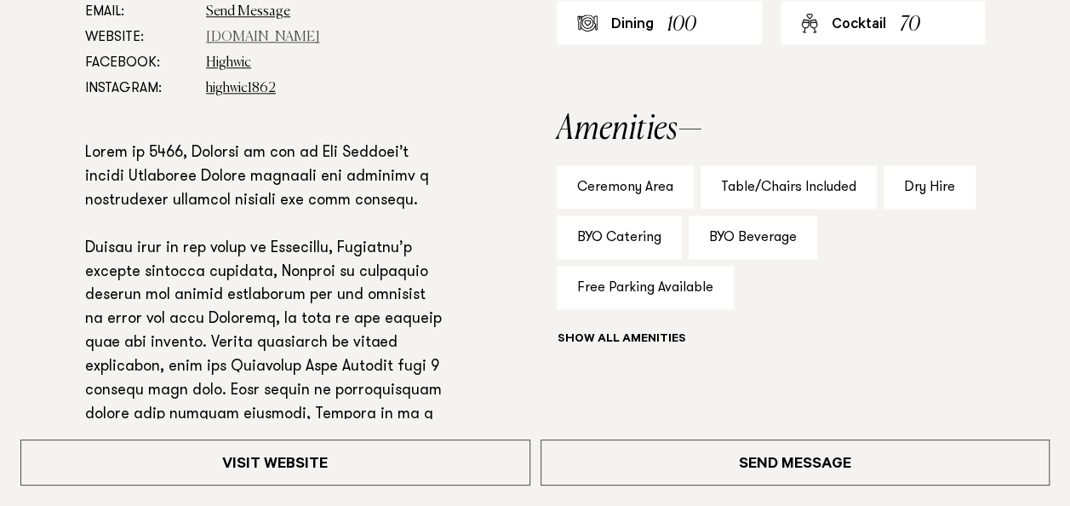
click at [251, 37] on link "www.visitheritage.co.nz" at bounding box center [263, 38] width 114 height 14
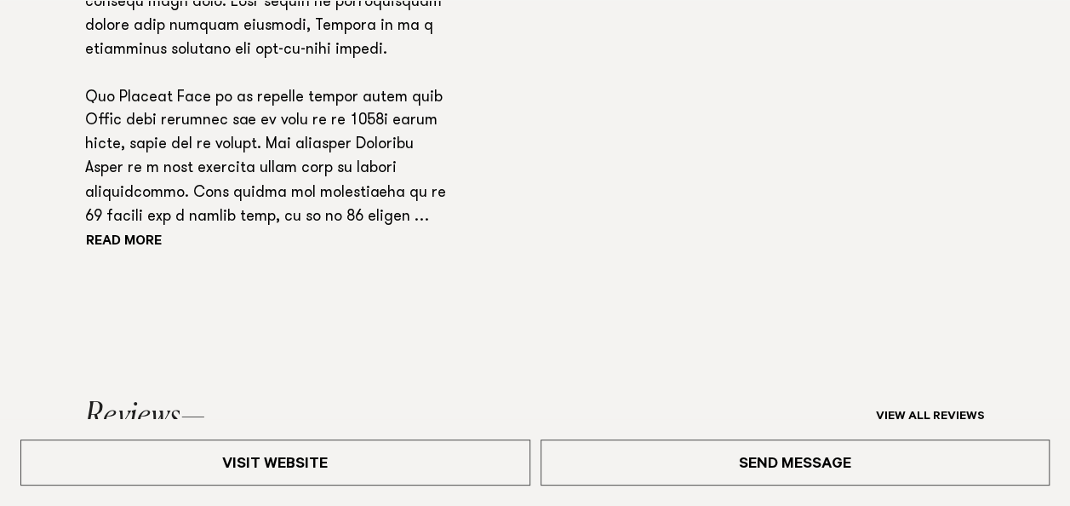
scroll to position [1447, 0]
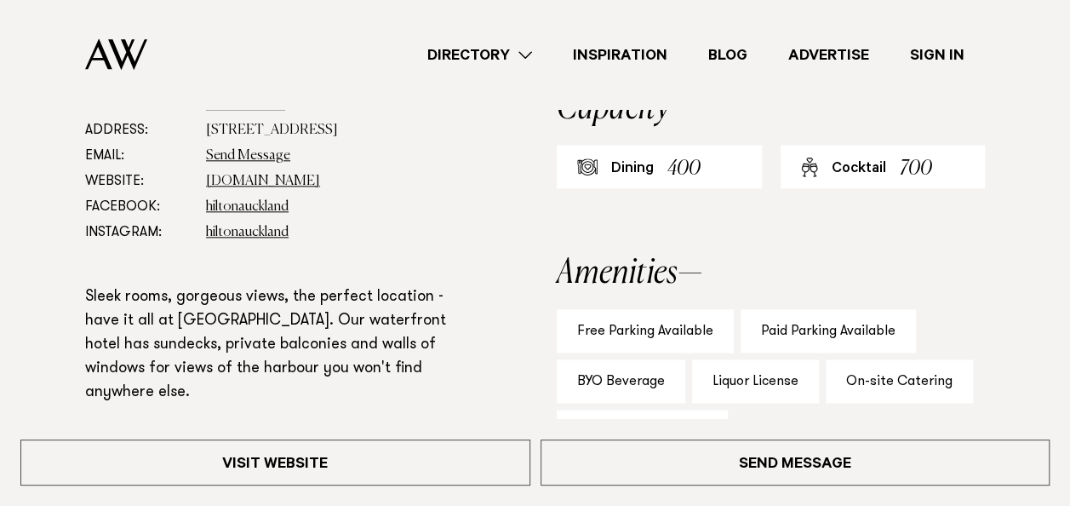
scroll to position [851, 0]
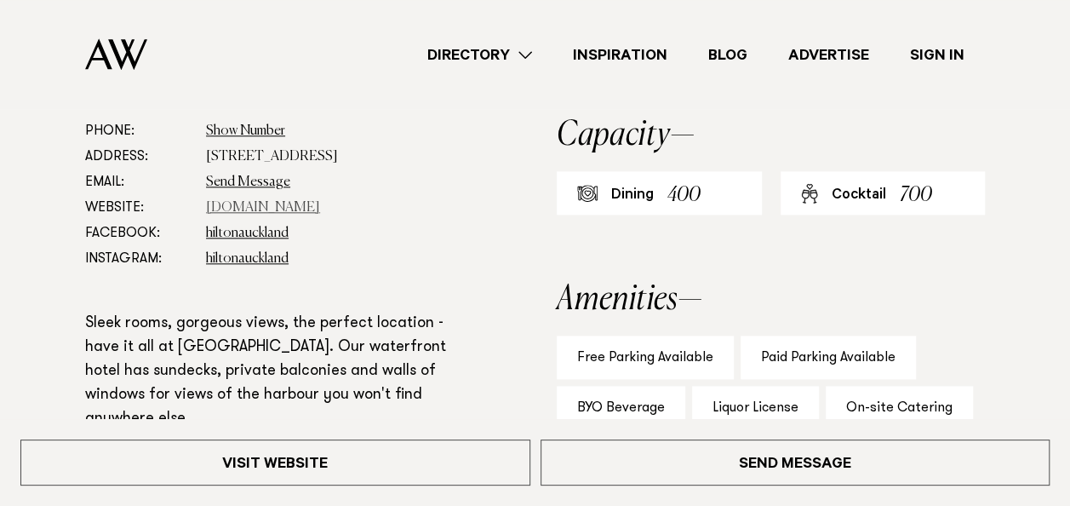
click at [272, 206] on link "www.hilton.com" at bounding box center [263, 208] width 114 height 14
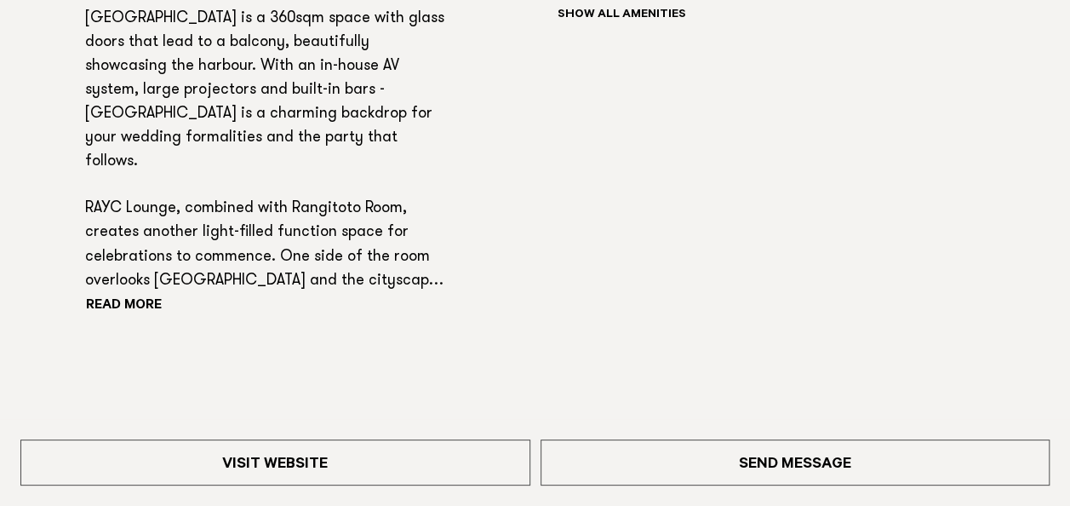
scroll to position [1362, 0]
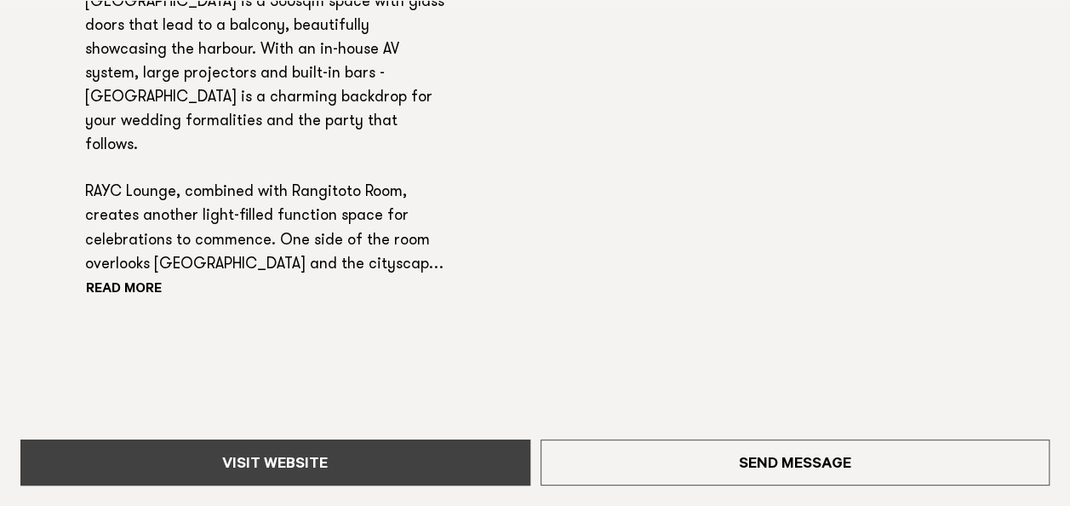
click at [381, 451] on link "Visit Website" at bounding box center [275, 462] width 510 height 46
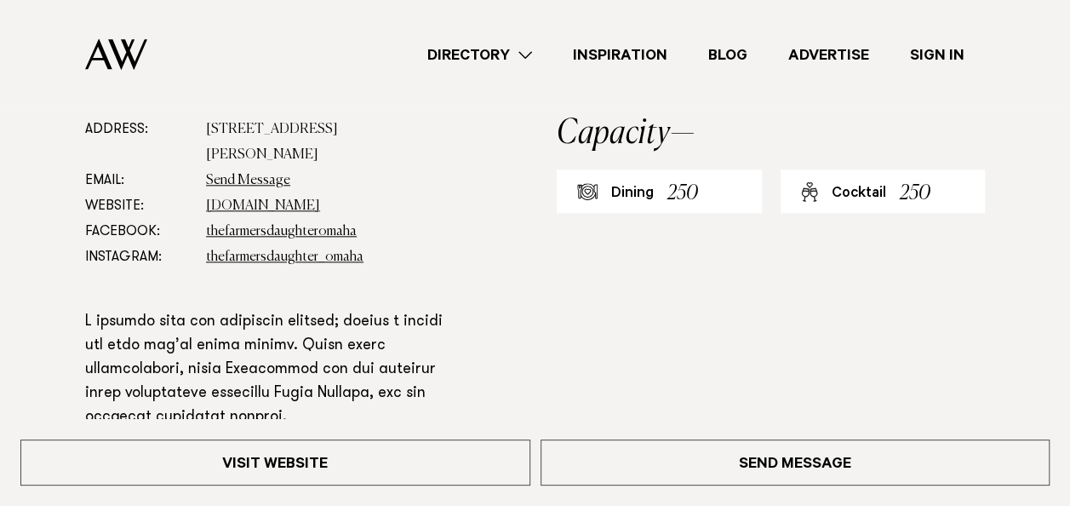
scroll to position [851, 0]
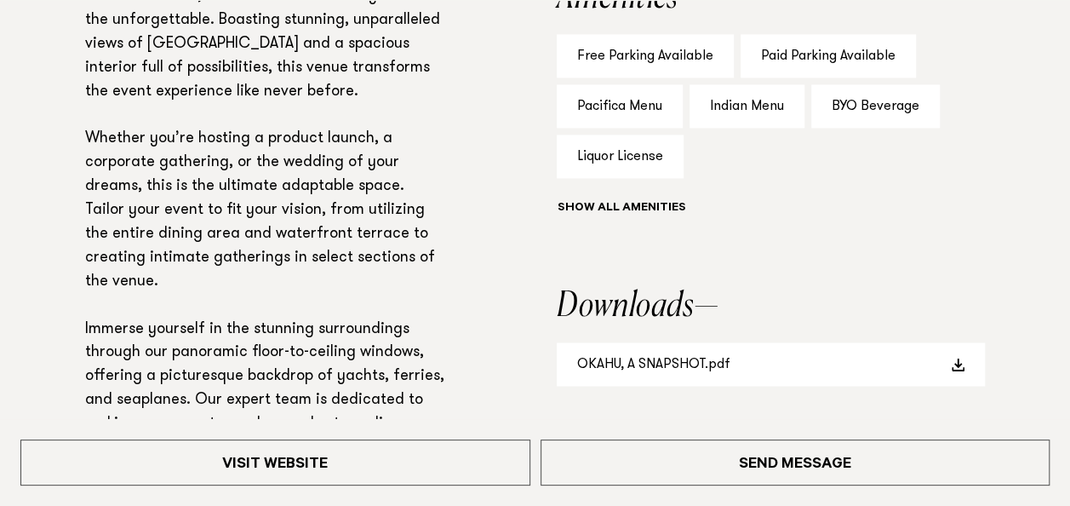
scroll to position [1192, 0]
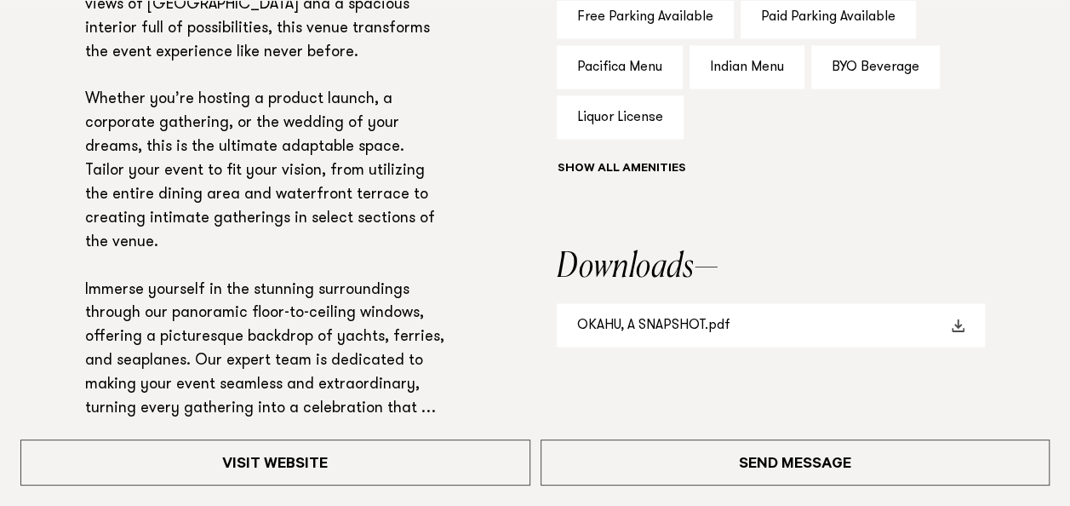
click at [649, 322] on link "OKAHU, A SNAPSHOT.pdf" at bounding box center [771, 324] width 428 height 43
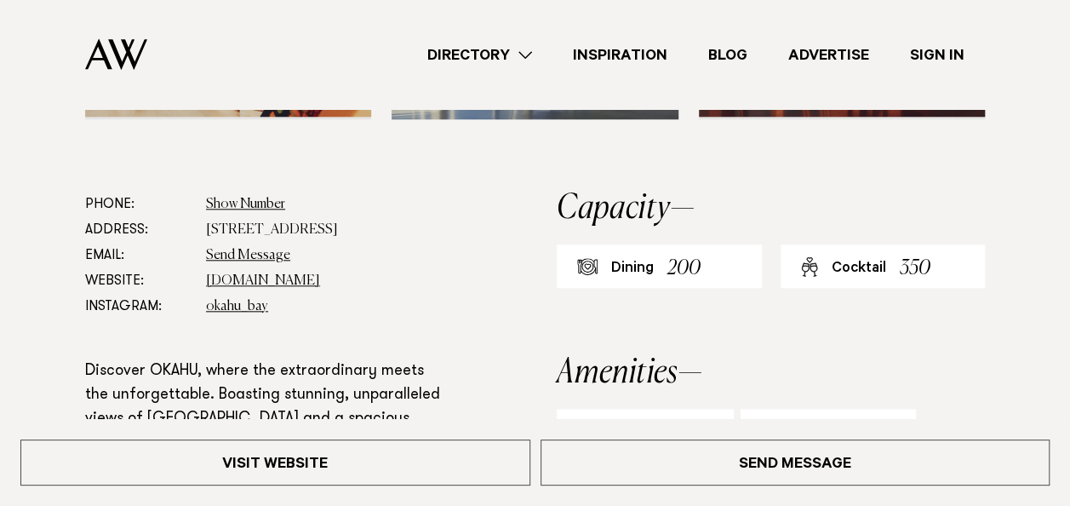
scroll to position [766, 0]
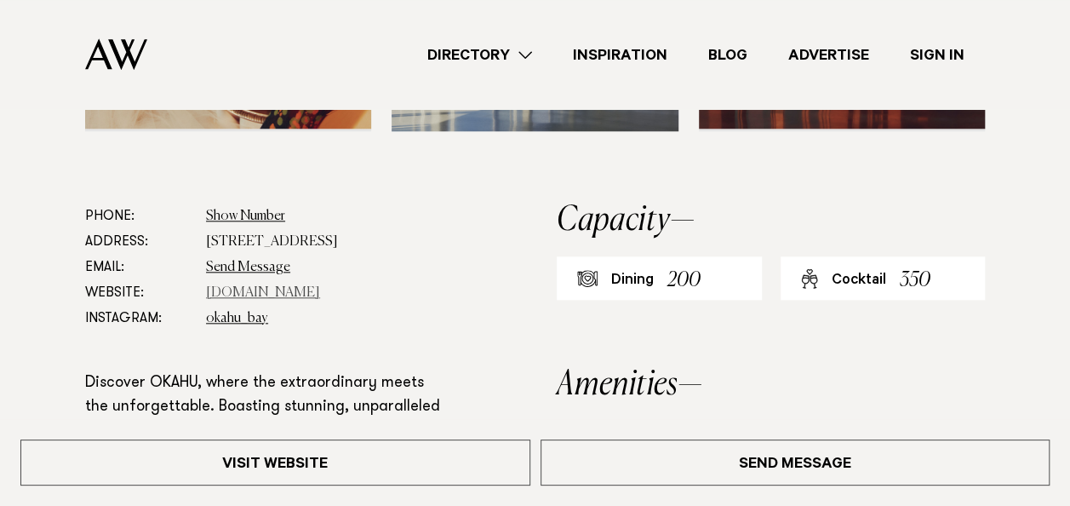
click at [267, 286] on link "www.okahubay.com" at bounding box center [263, 293] width 114 height 14
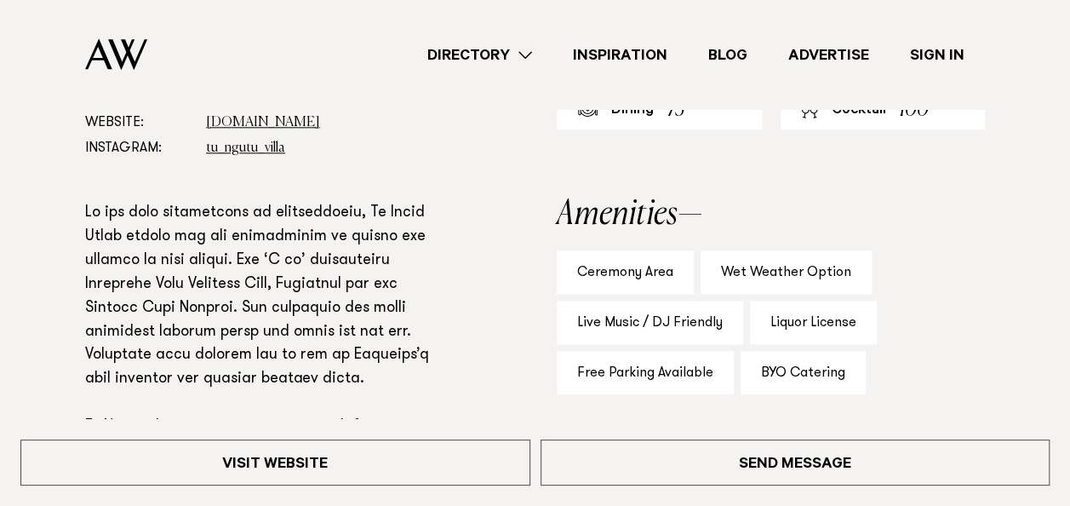
scroll to position [851, 0]
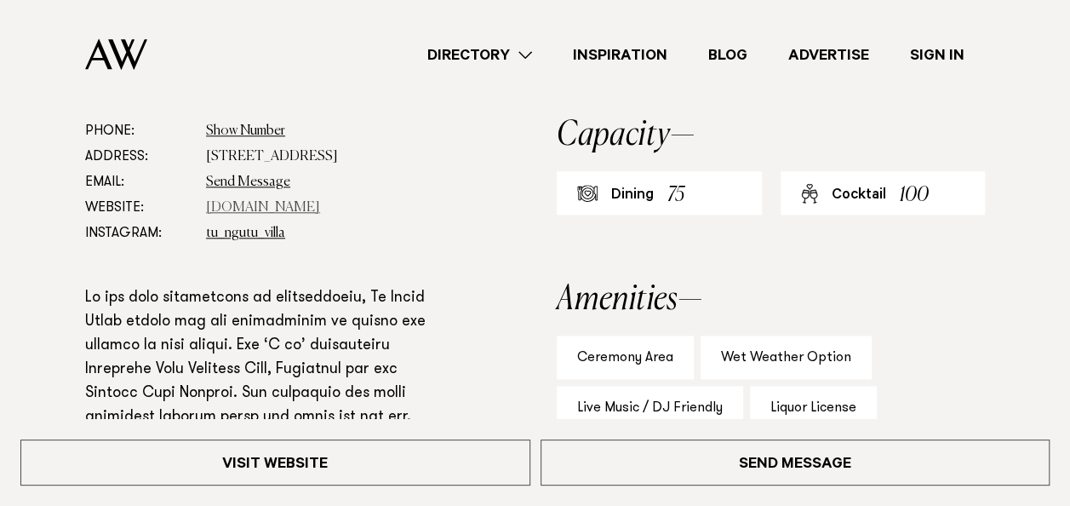
click at [267, 203] on link "www.tungutuvilla.com" at bounding box center [263, 208] width 114 height 14
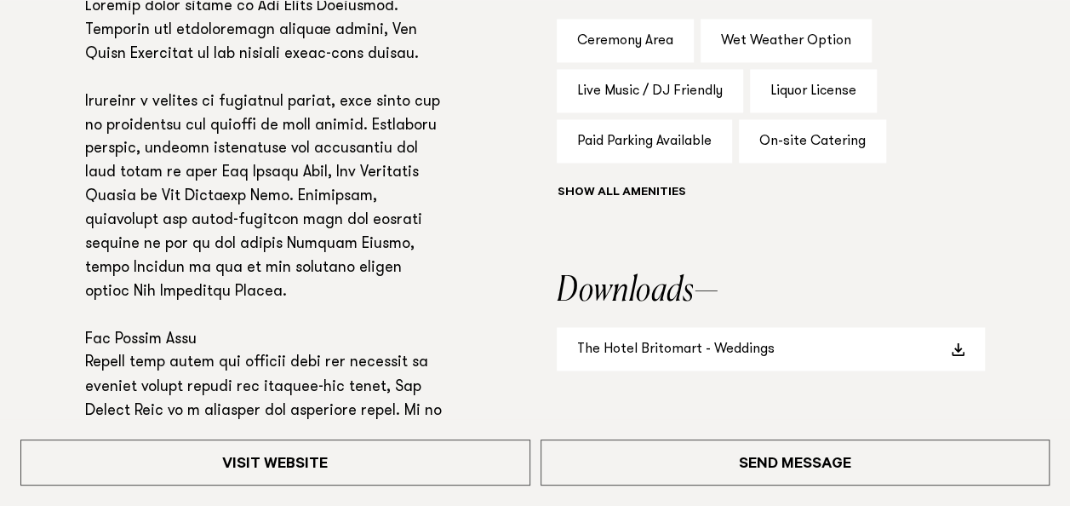
scroll to position [1277, 0]
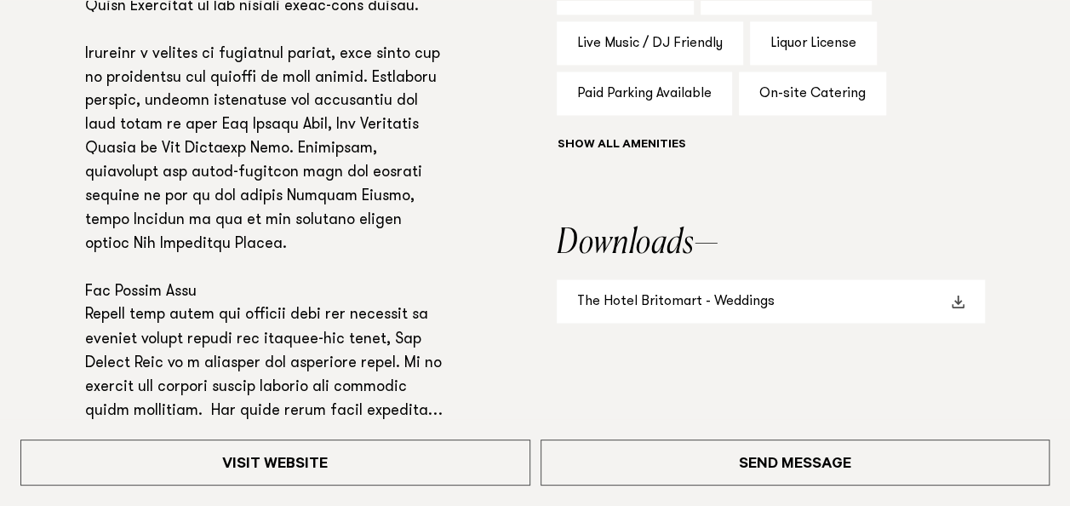
click at [692, 279] on link "The Hotel Britomart - Weddings" at bounding box center [771, 300] width 428 height 43
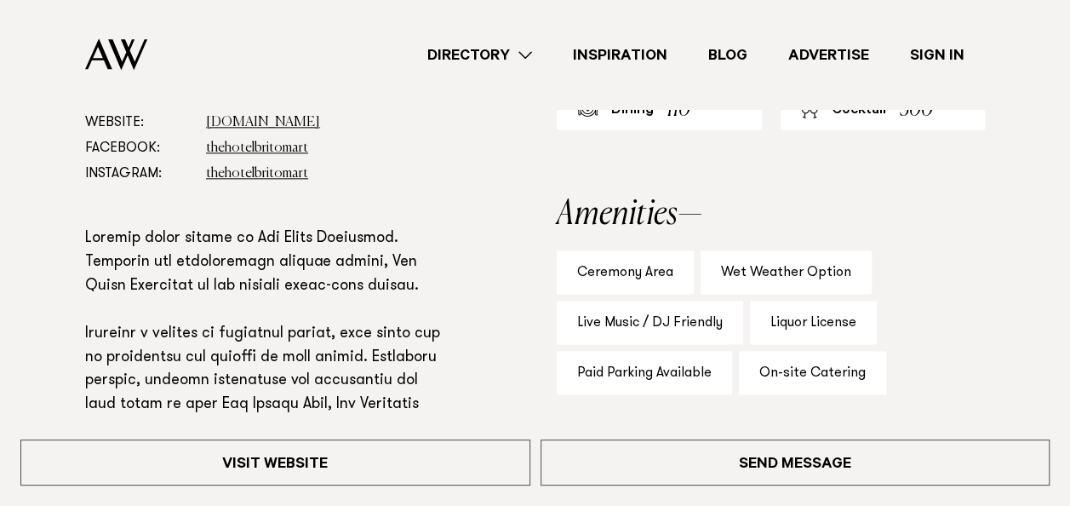
scroll to position [766, 0]
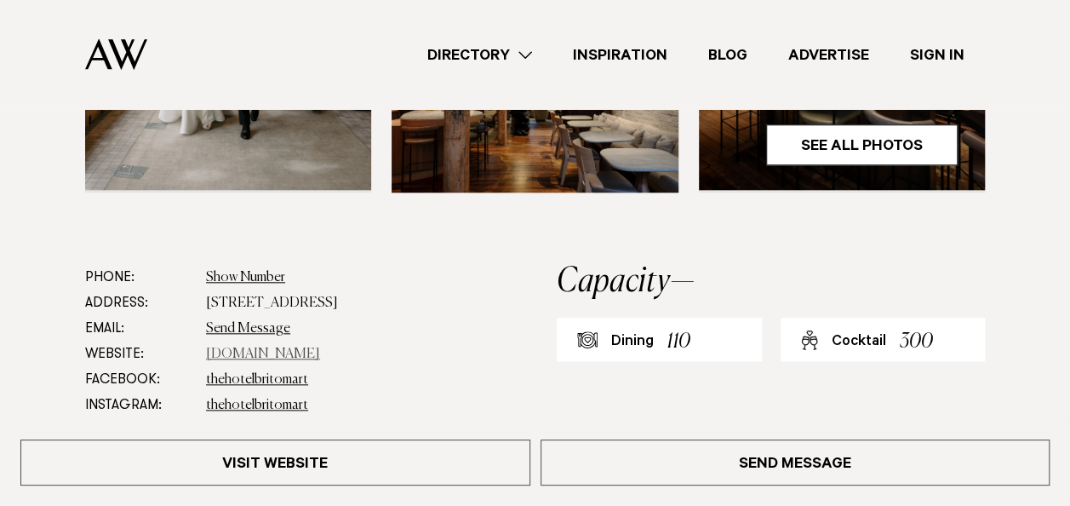
click at [255, 347] on link "thehotelbritomart.com" at bounding box center [263, 354] width 114 height 14
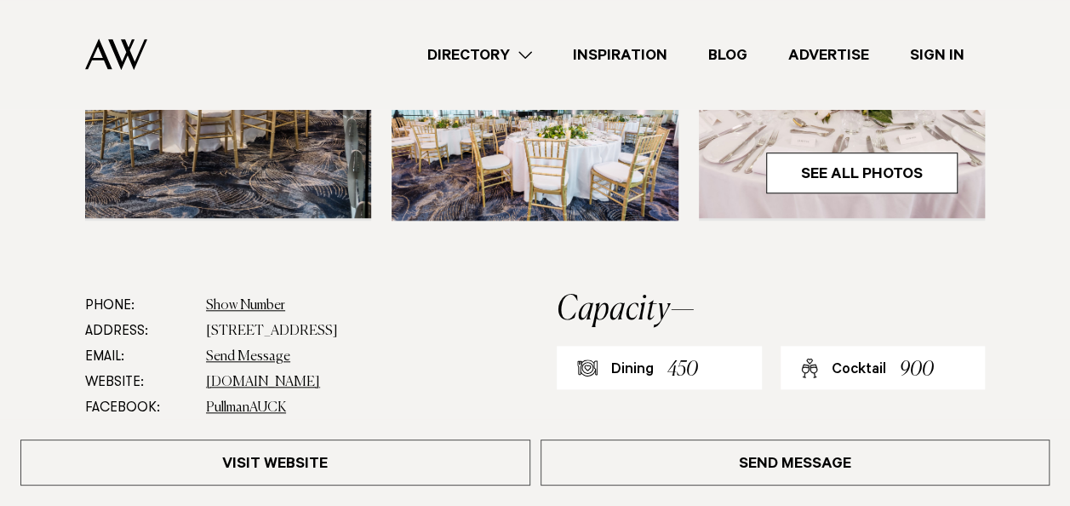
scroll to position [596, 0]
